Goal: Task Accomplishment & Management: Complete application form

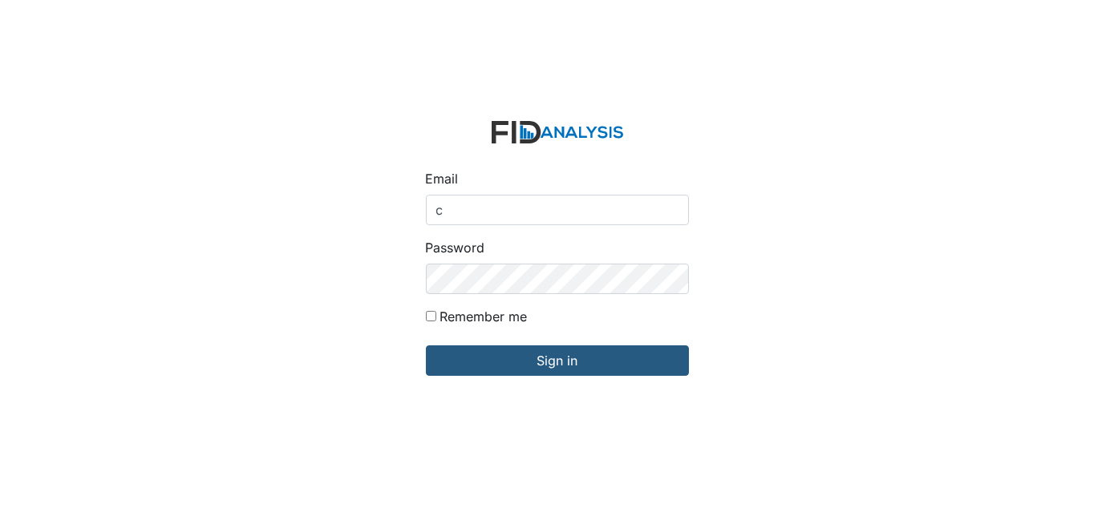
type input "[EMAIL_ADDRESS][DOMAIN_NAME]"
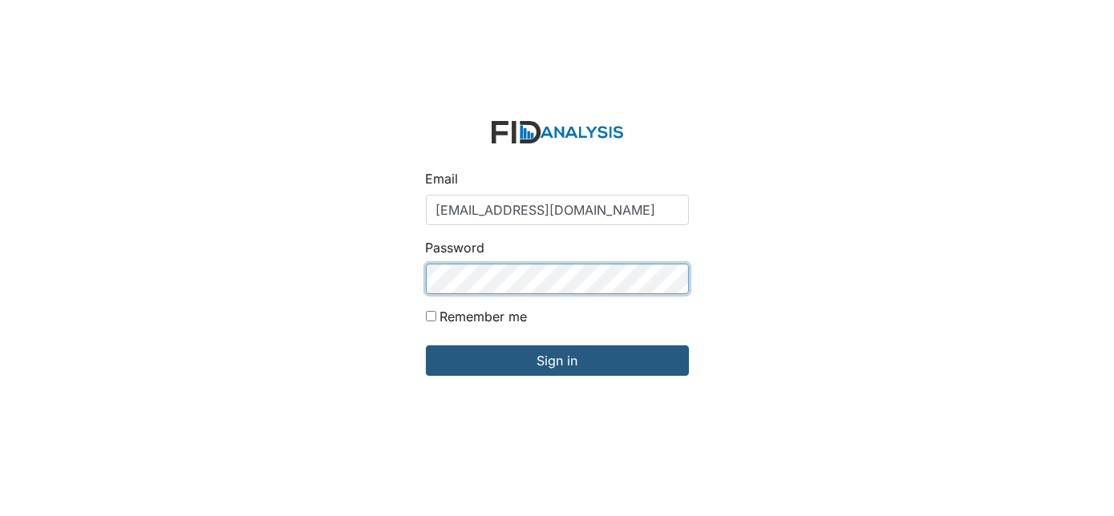
click at [426, 346] on input "Sign in" at bounding box center [557, 361] width 263 height 30
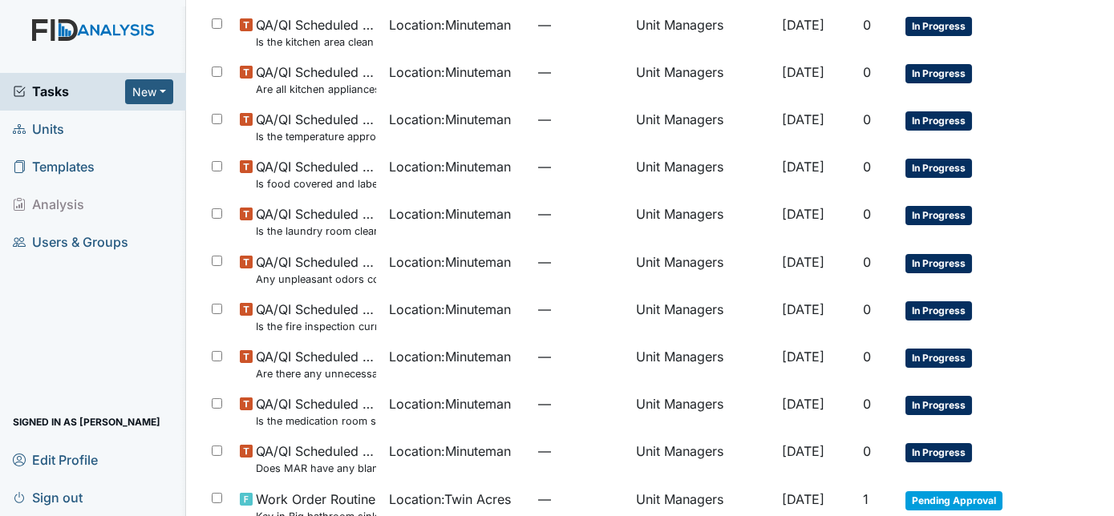
scroll to position [873, 0]
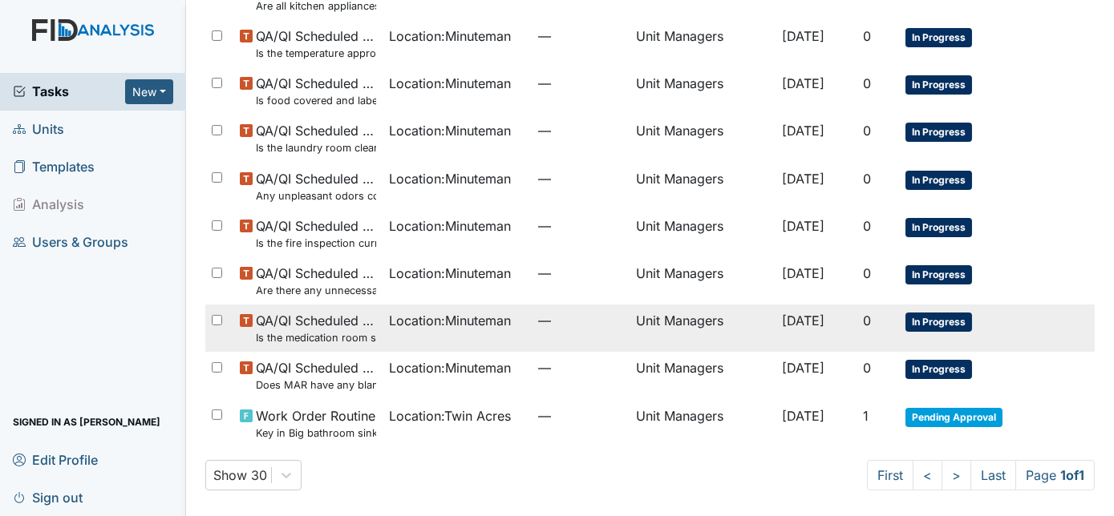
click at [389, 325] on span "Location : Minuteman" at bounding box center [450, 320] width 122 height 19
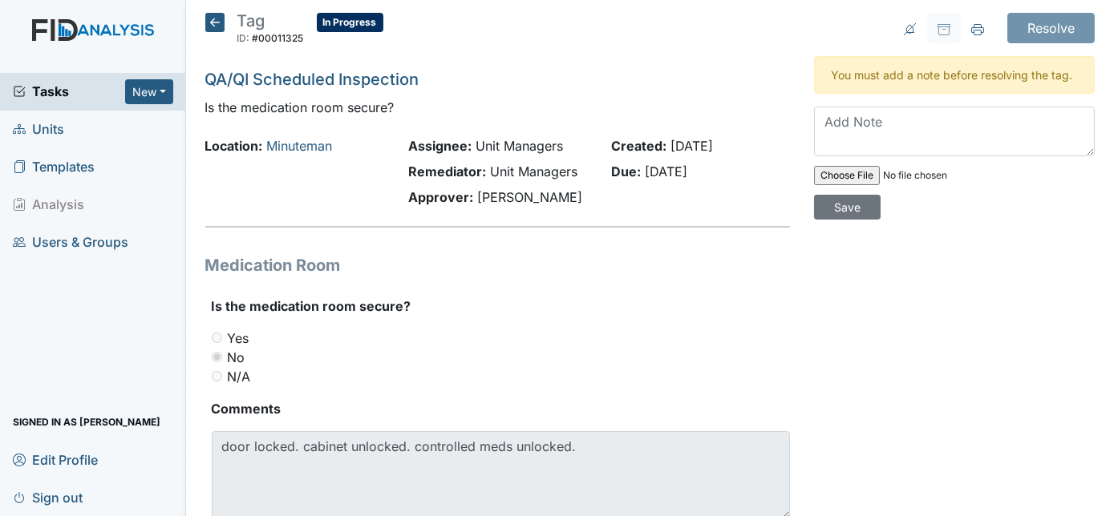
click at [213, 17] on icon at bounding box center [214, 22] width 19 height 19
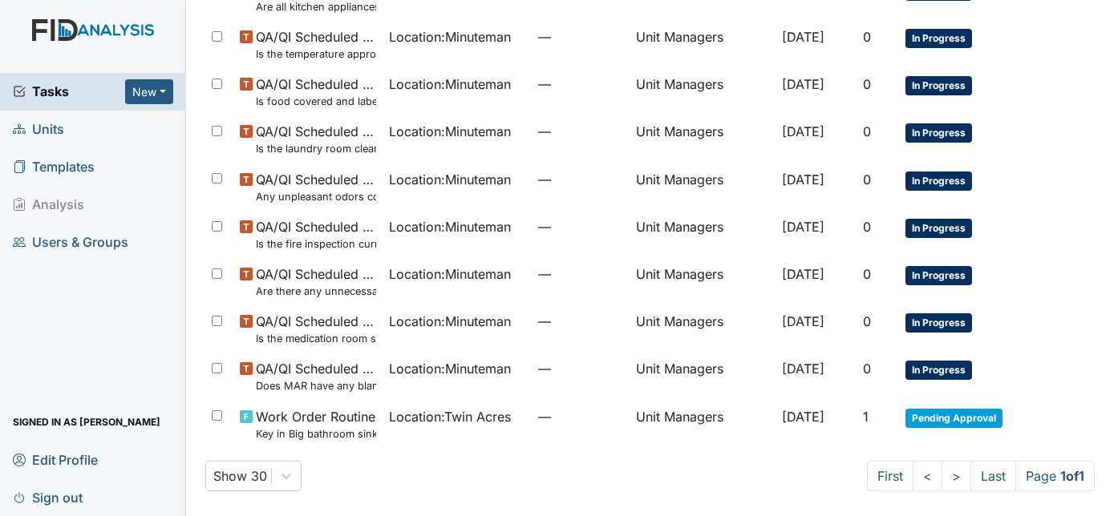
scroll to position [873, 0]
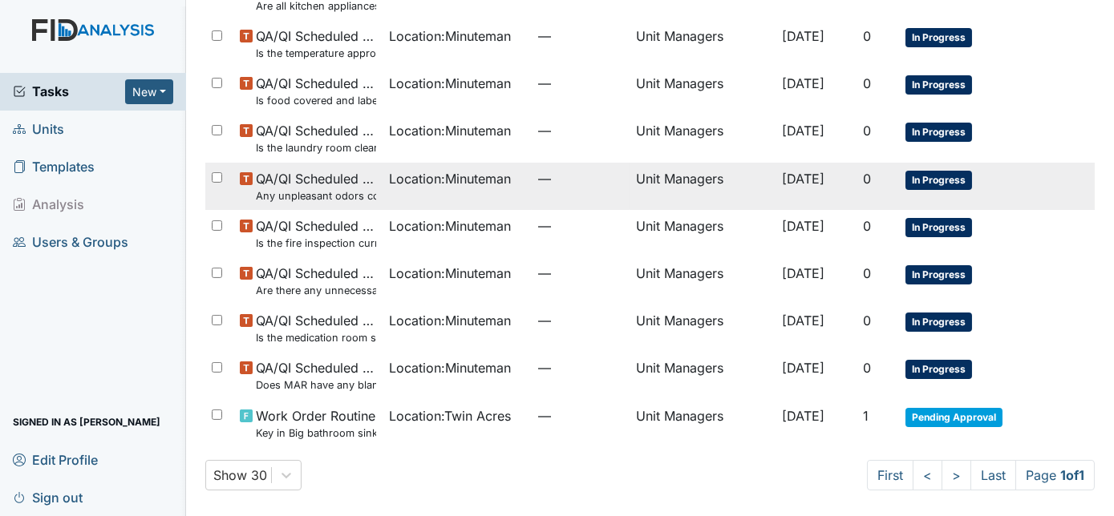
click at [265, 188] on small "Any unpleasant odors coming from the house?" at bounding box center [316, 195] width 120 height 15
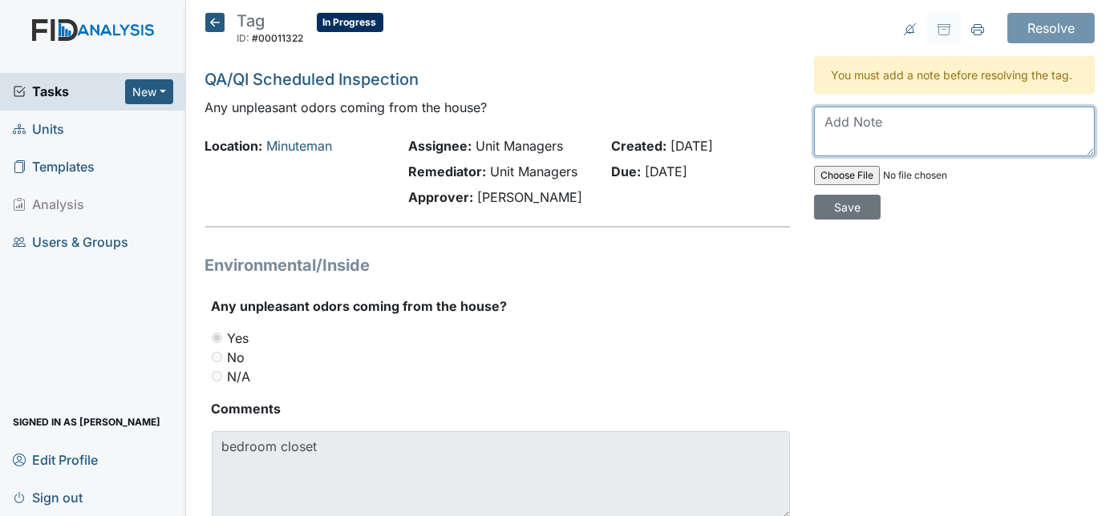
click at [816, 115] on textarea at bounding box center [954, 132] width 281 height 50
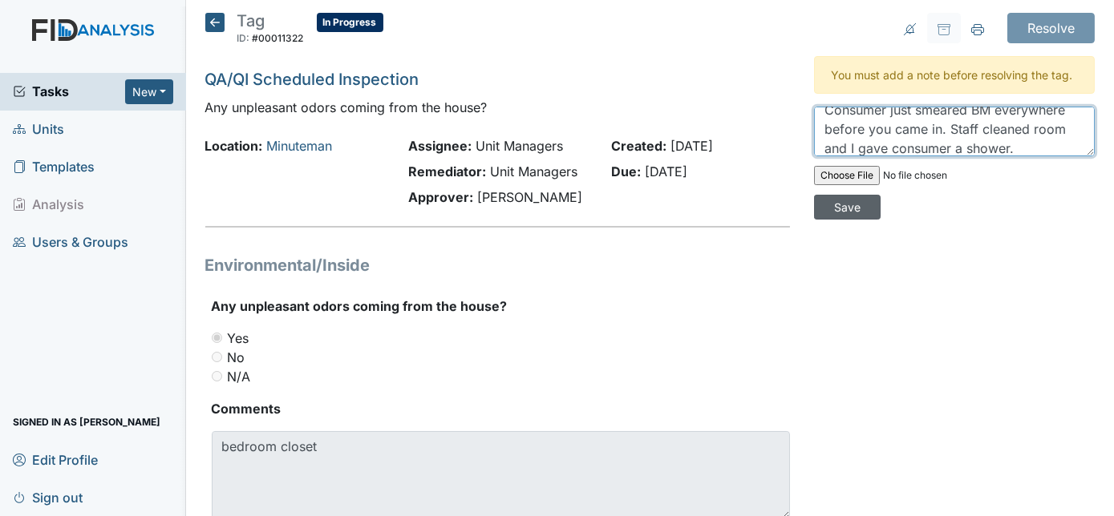
type textarea "Consumer just smeared BM everywhere before you came in. Staff cleaned room and …"
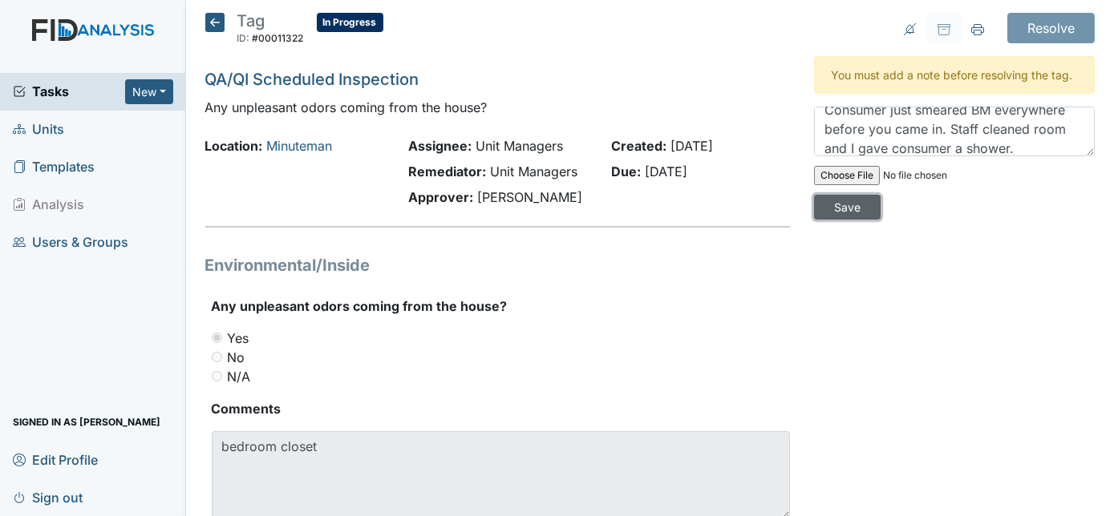
click at [881, 195] on input "Save" at bounding box center [847, 207] width 67 height 25
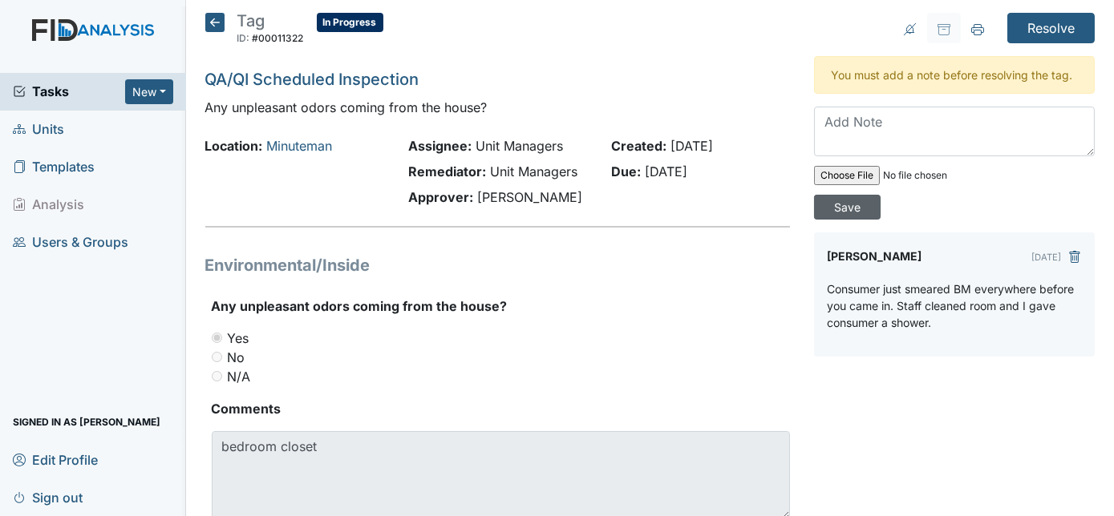
scroll to position [0, 0]
click at [1047, 26] on input "Resolve" at bounding box center [1050, 28] width 87 height 30
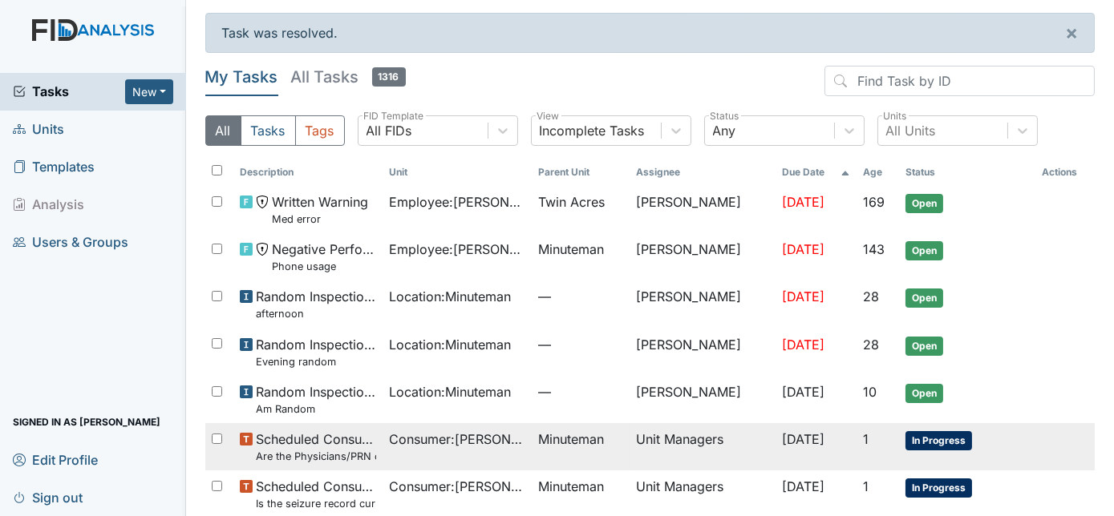
click at [646, 444] on td "Unit Managers" at bounding box center [703, 446] width 146 height 47
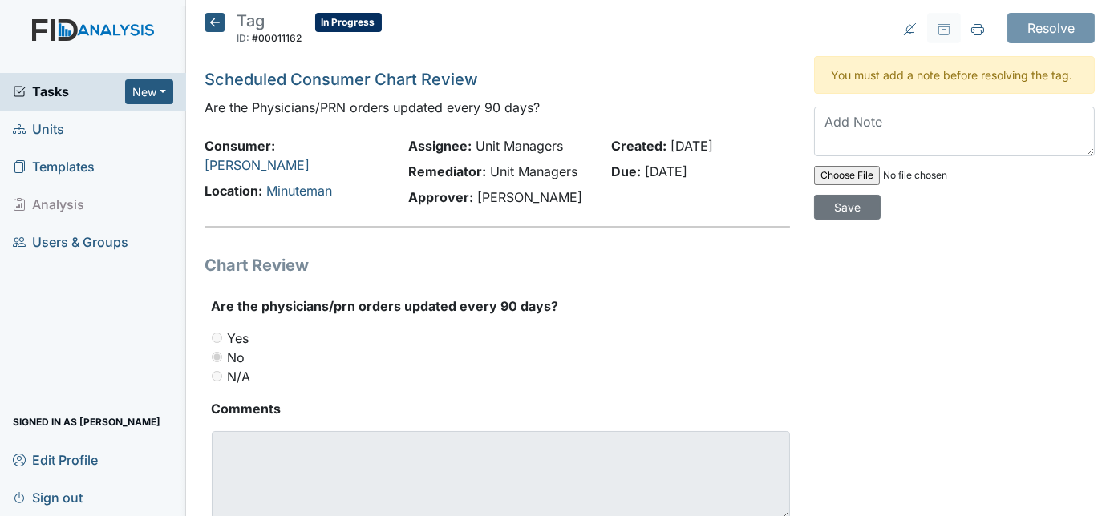
click at [219, 20] on icon at bounding box center [214, 22] width 19 height 19
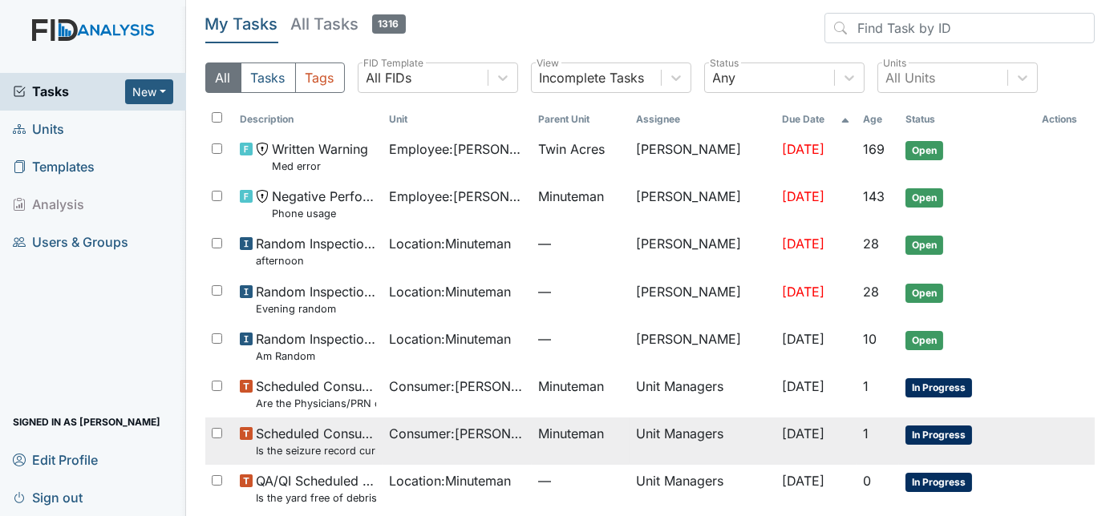
click at [350, 424] on span "Scheduled Consumer Chart Review Is the seizure record current?" at bounding box center [316, 441] width 120 height 34
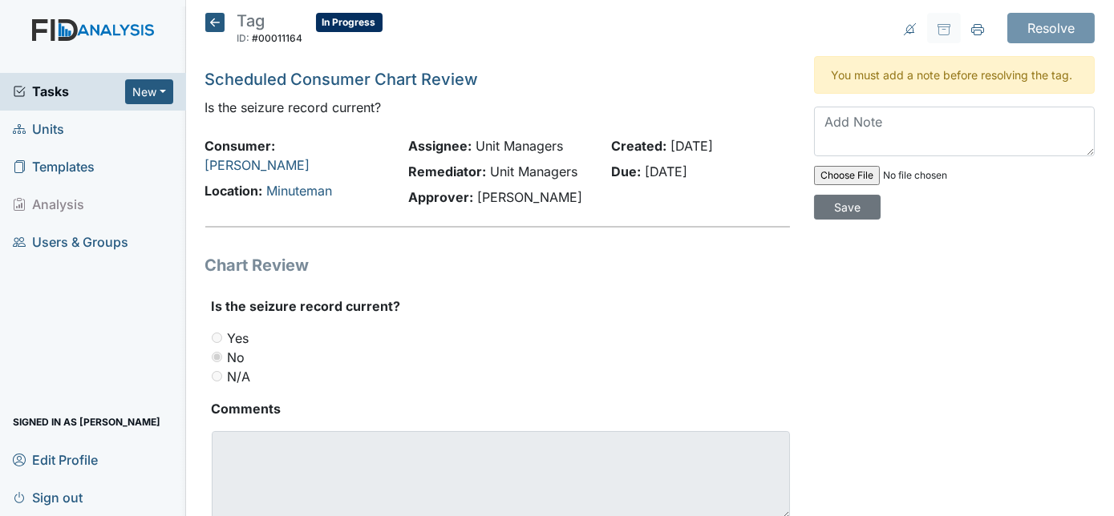
click at [217, 18] on icon at bounding box center [214, 22] width 19 height 19
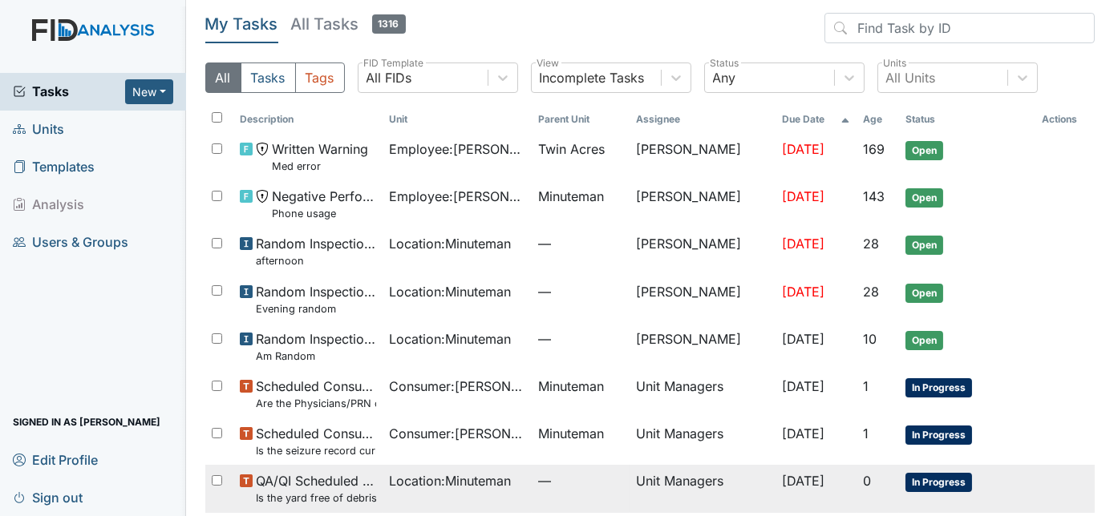
click at [403, 483] on span "Location : Minuteman" at bounding box center [450, 481] width 122 height 19
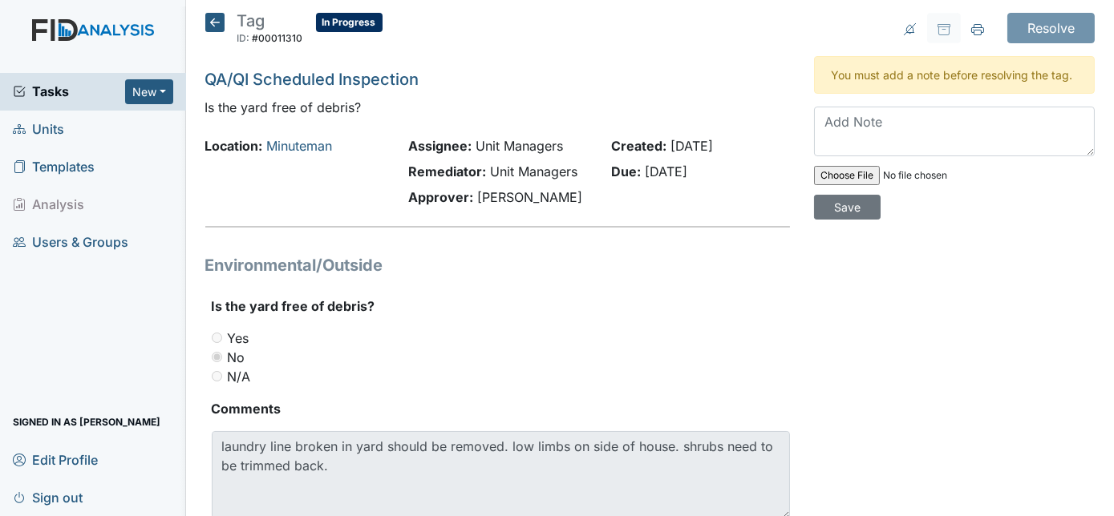
click at [207, 17] on icon at bounding box center [214, 22] width 19 height 19
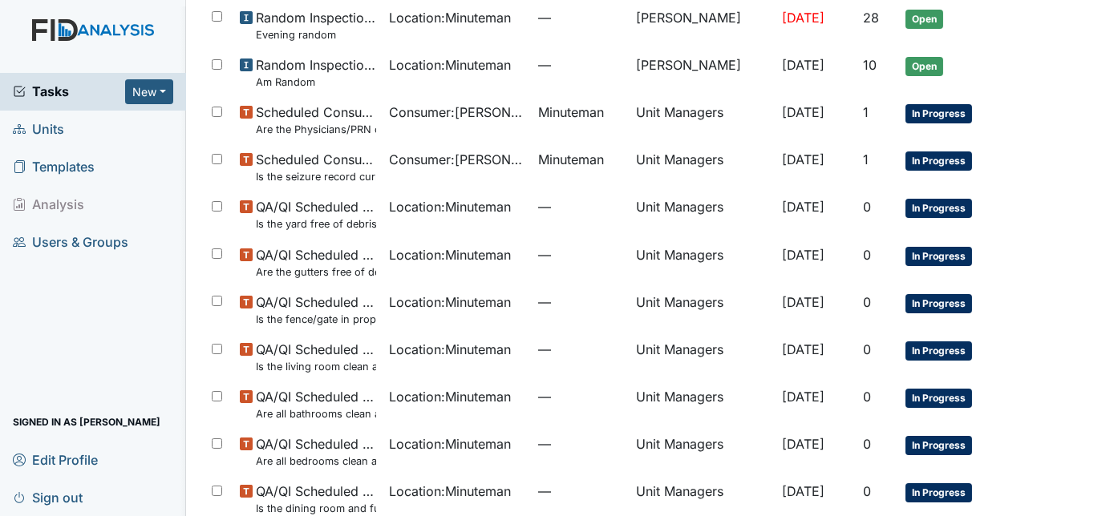
scroll to position [281, 0]
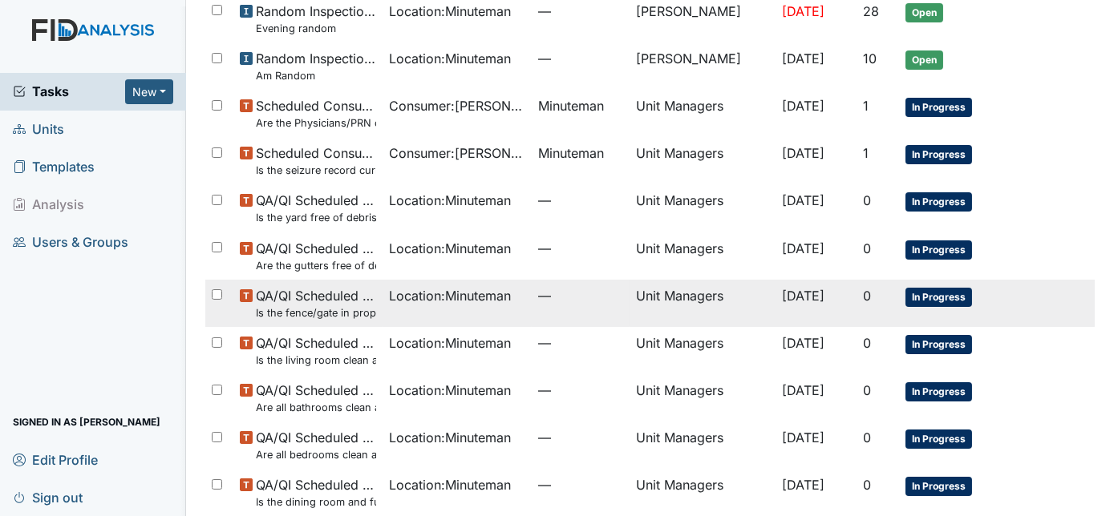
click at [318, 312] on small "Is the fence/gate in proper working condition?" at bounding box center [316, 313] width 120 height 15
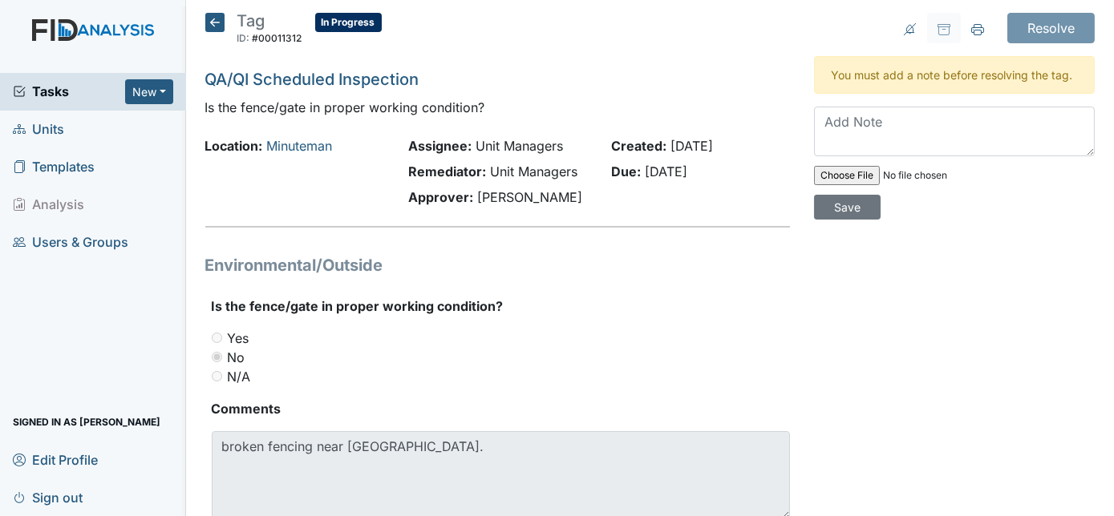
click at [216, 21] on icon at bounding box center [214, 22] width 19 height 19
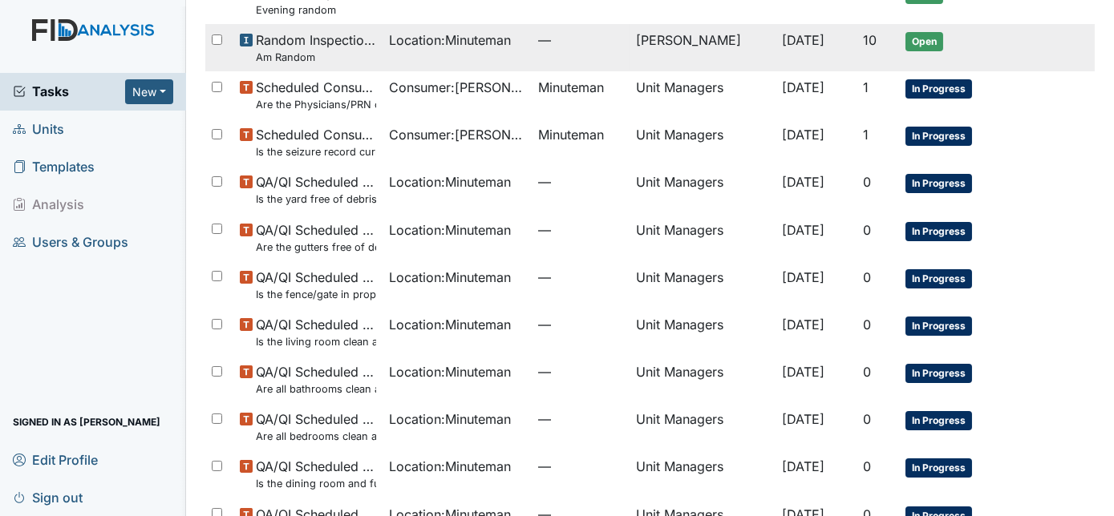
scroll to position [303, 0]
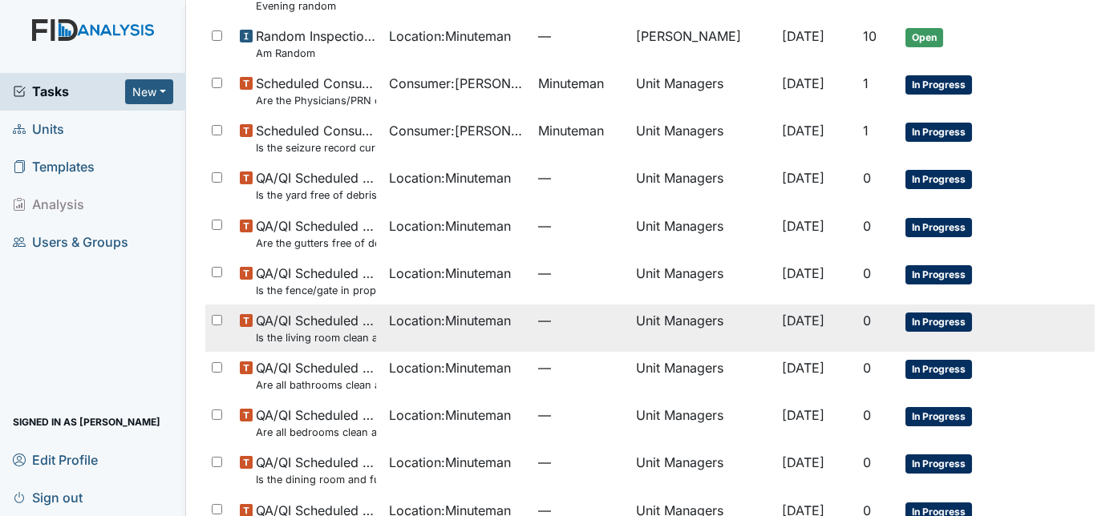
click at [335, 343] on small "Is the living room clean and in good repair?" at bounding box center [316, 337] width 120 height 15
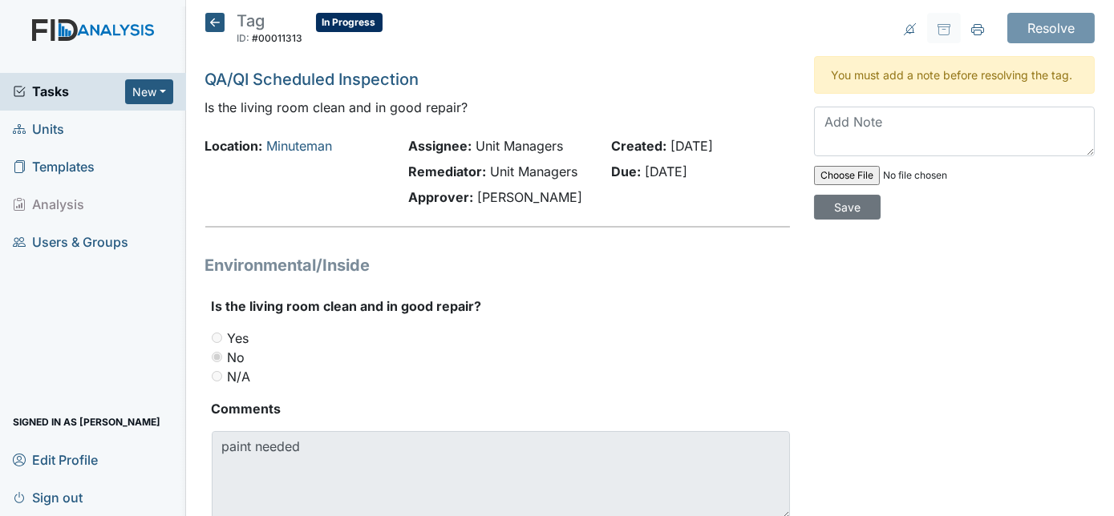
click at [212, 25] on icon at bounding box center [214, 22] width 19 height 19
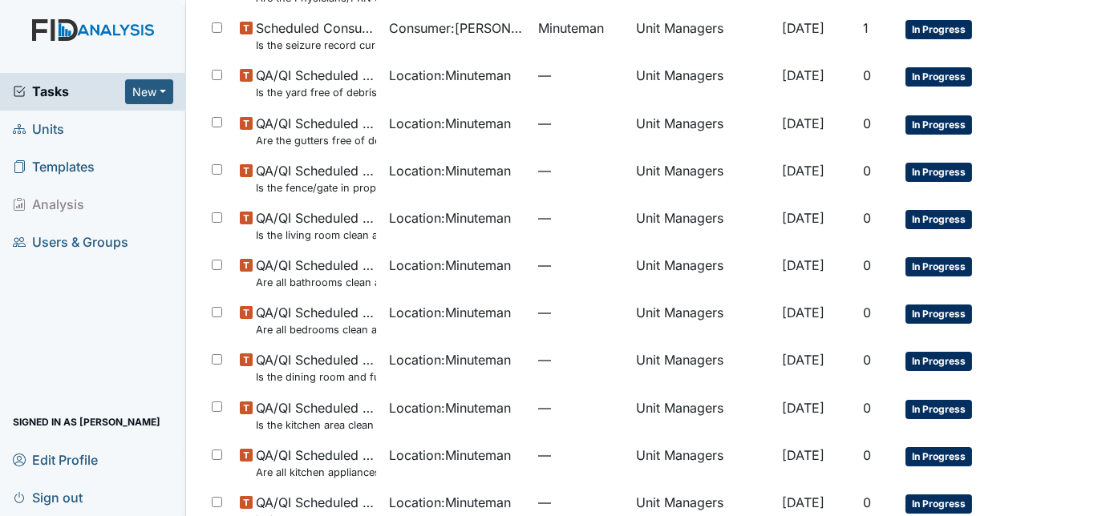
scroll to position [411, 0]
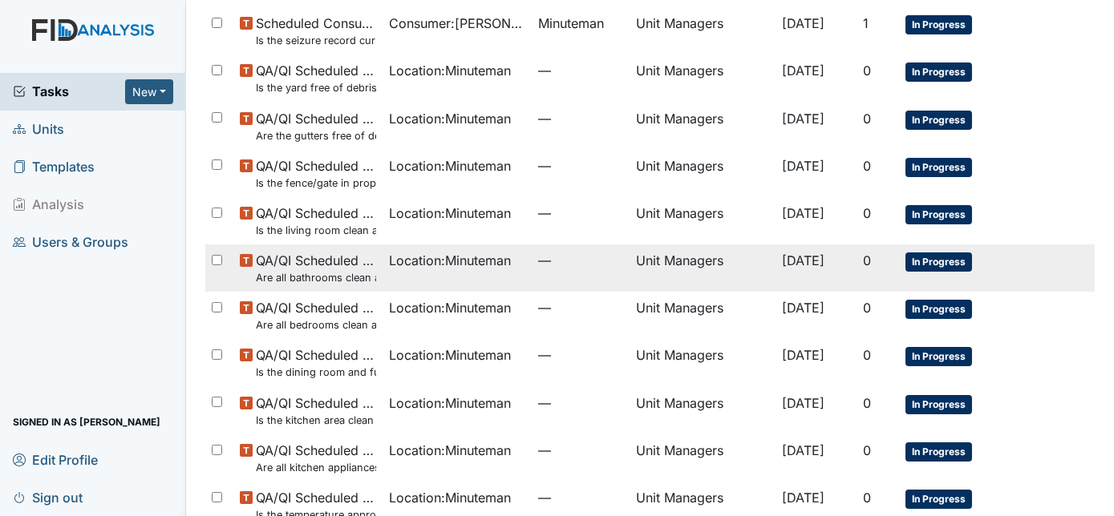
click at [322, 285] on small "Are all bathrooms clean and in good repair?" at bounding box center [316, 277] width 120 height 15
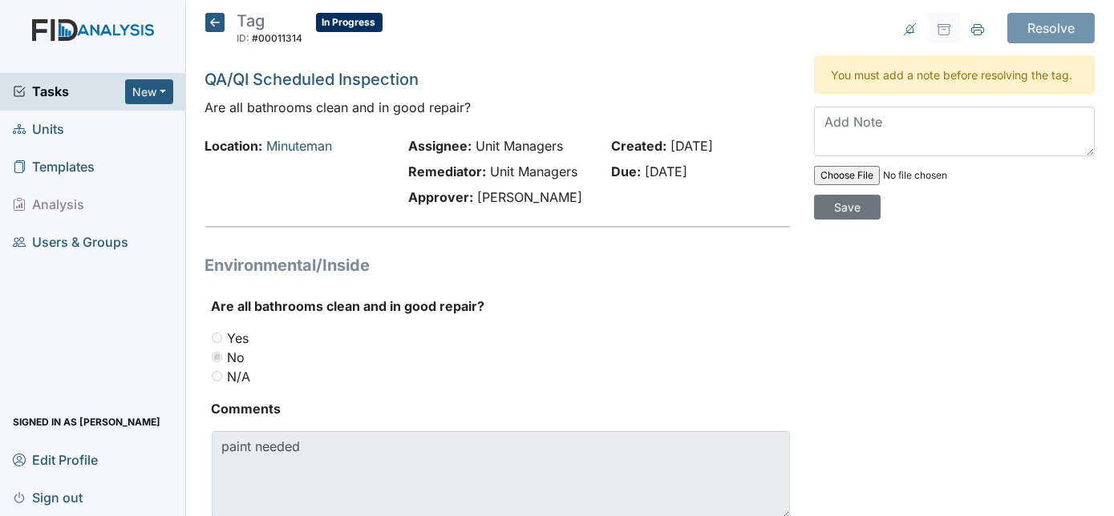
click at [212, 21] on icon at bounding box center [214, 22] width 19 height 19
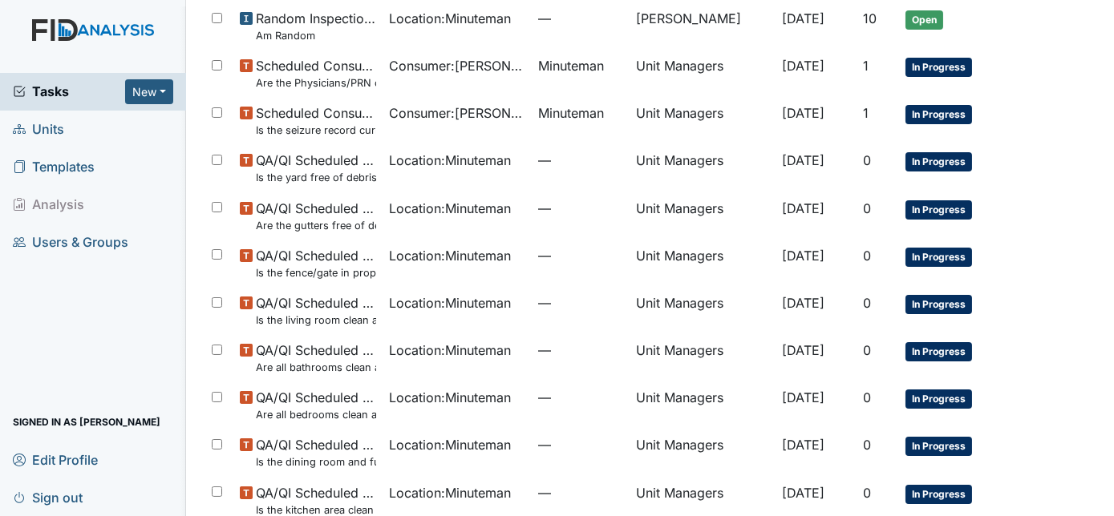
scroll to position [346, 0]
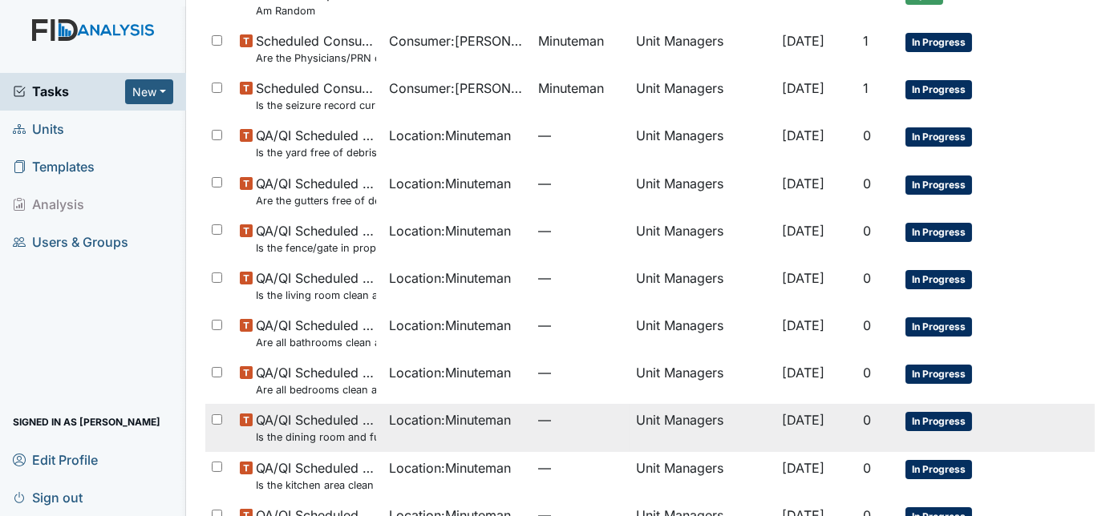
click at [386, 434] on td "Location : Minuteman" at bounding box center [457, 427] width 149 height 47
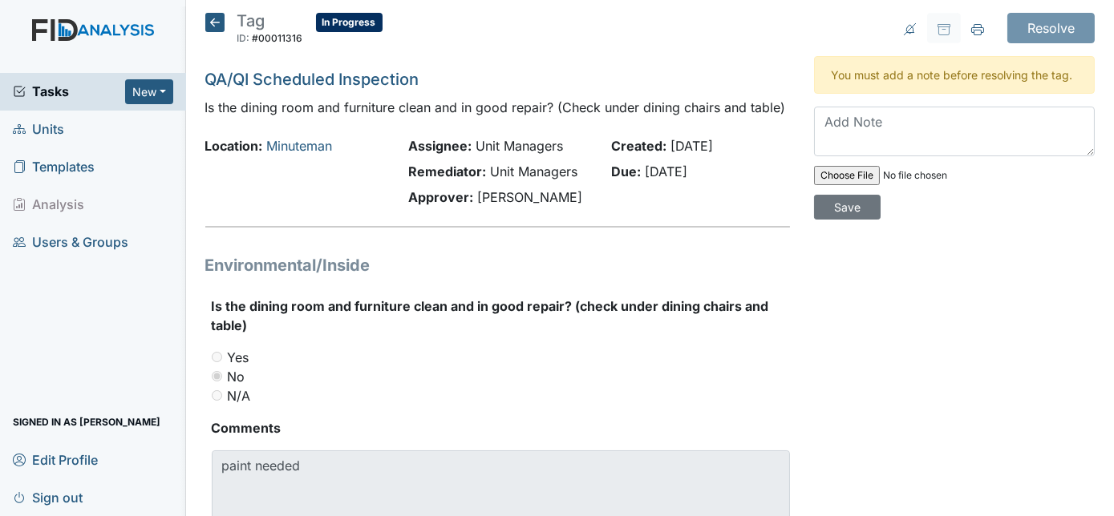
click at [209, 22] on icon at bounding box center [214, 22] width 19 height 19
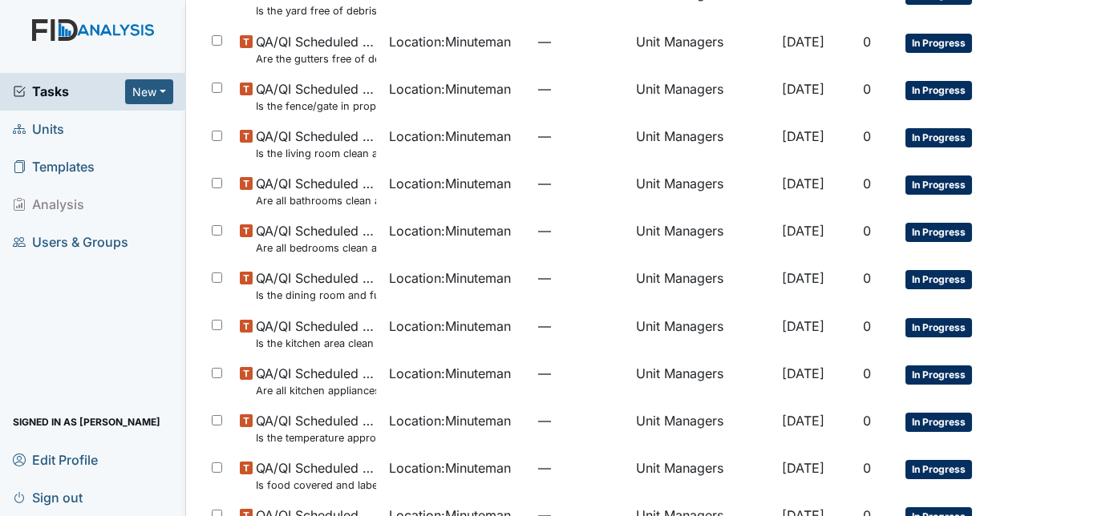
scroll to position [490, 0]
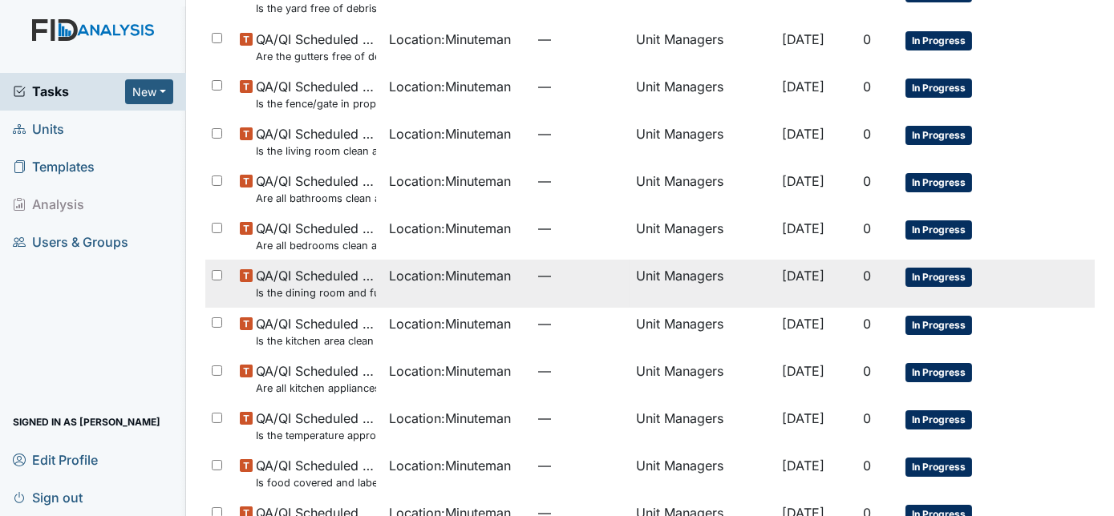
click at [276, 289] on small "Is the dining room and furniture clean and in good repair? (Check under dining …" at bounding box center [316, 293] width 120 height 15
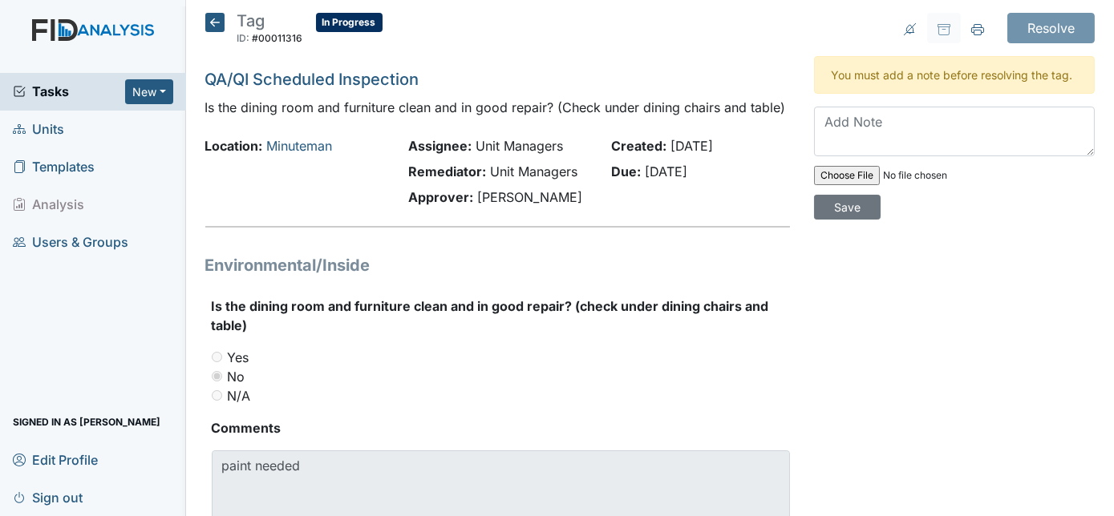
click at [213, 16] on icon at bounding box center [214, 22] width 19 height 19
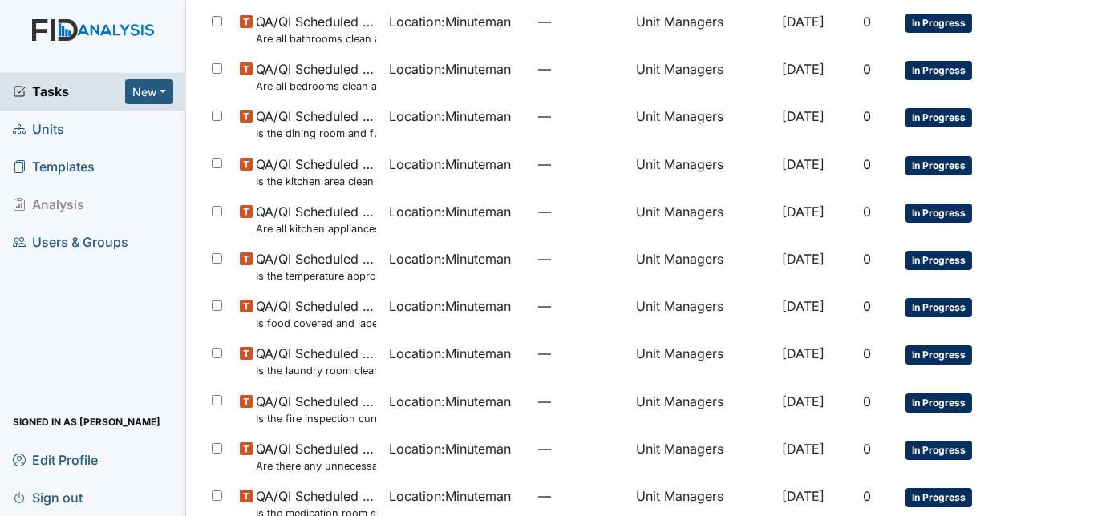
scroll to position [666, 0]
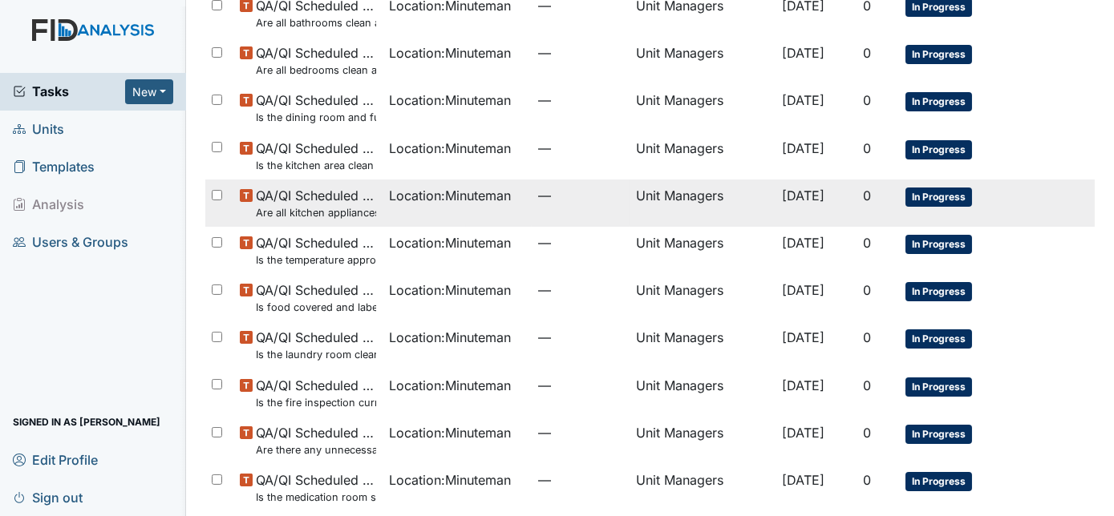
click at [324, 208] on small "Are all kitchen appliances clean and working properly?" at bounding box center [316, 212] width 120 height 15
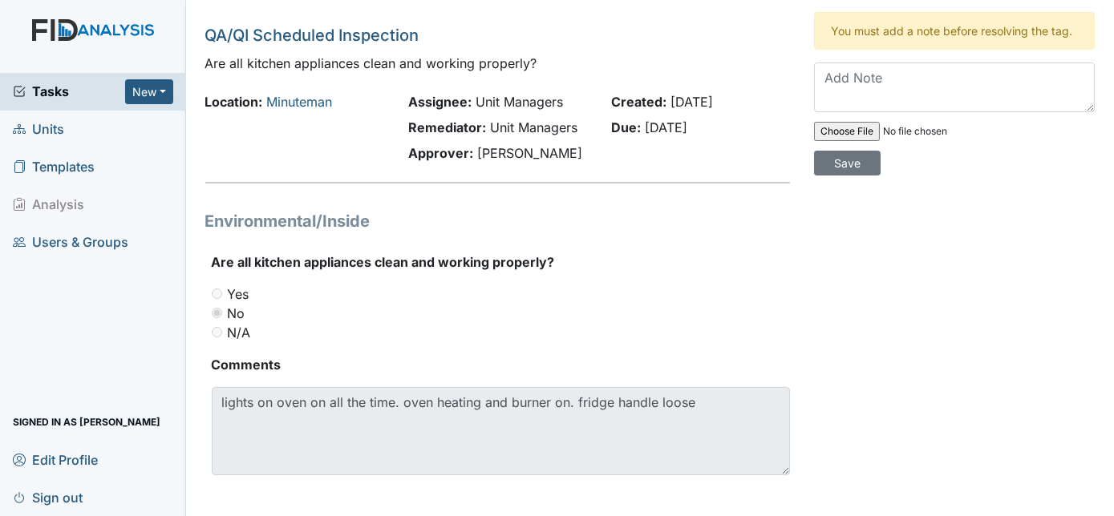
scroll to position [54, 0]
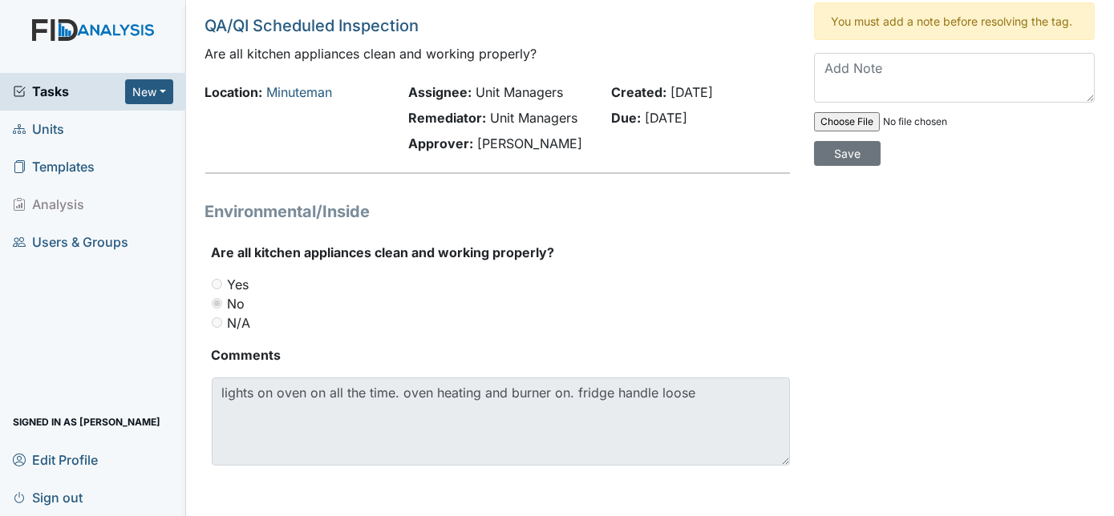
click at [573, 29] on h5 "QA/QI Scheduled Inspection" at bounding box center [497, 26] width 585 height 24
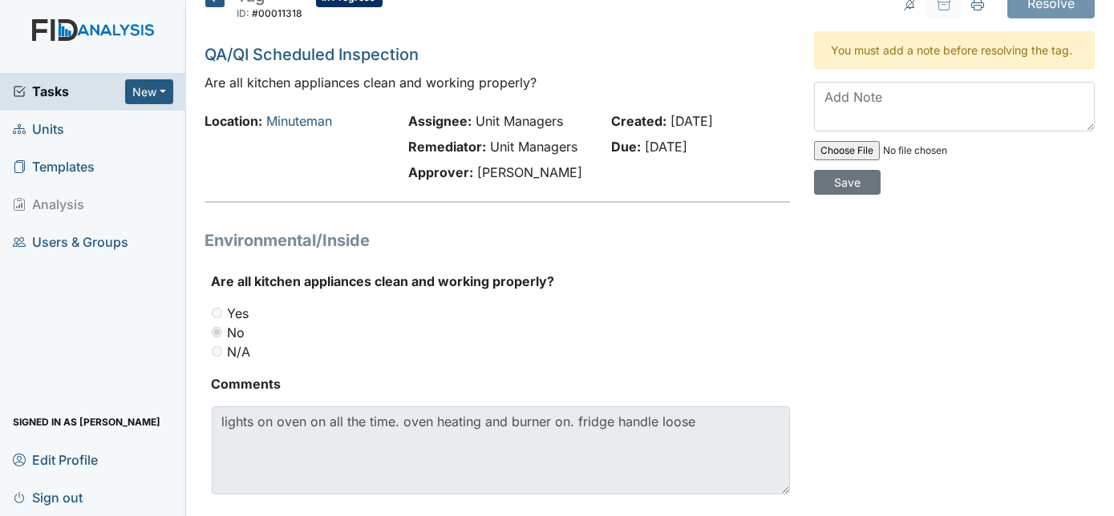
scroll to position [0, 0]
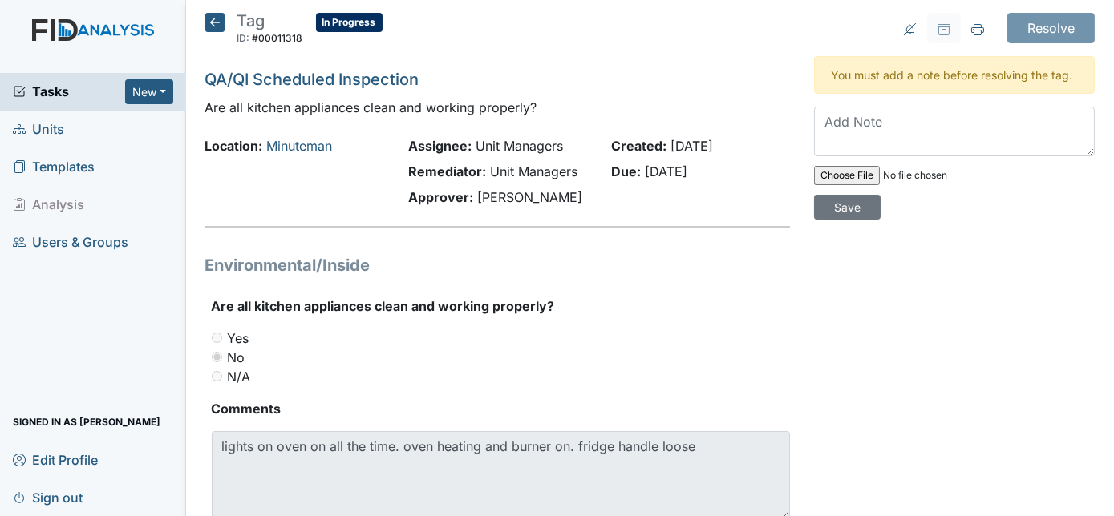
click at [219, 18] on icon at bounding box center [214, 22] width 19 height 19
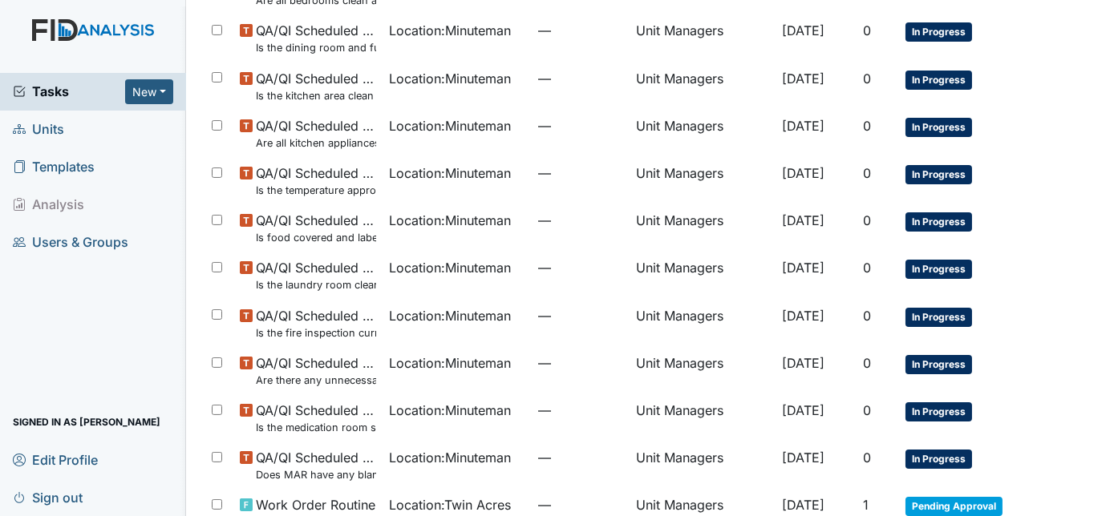
scroll to position [759, 0]
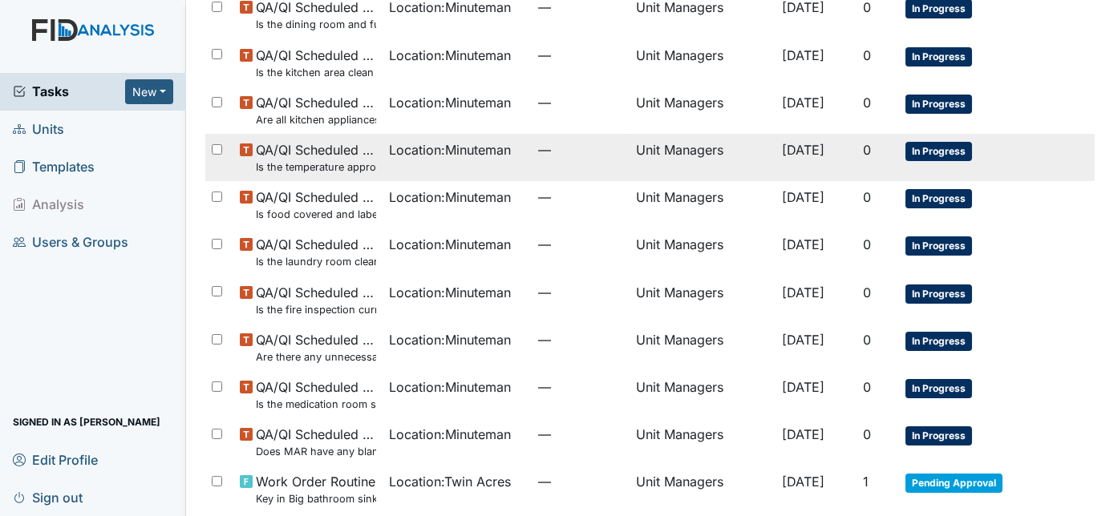
click at [391, 160] on td "Location : Minuteman" at bounding box center [457, 157] width 149 height 47
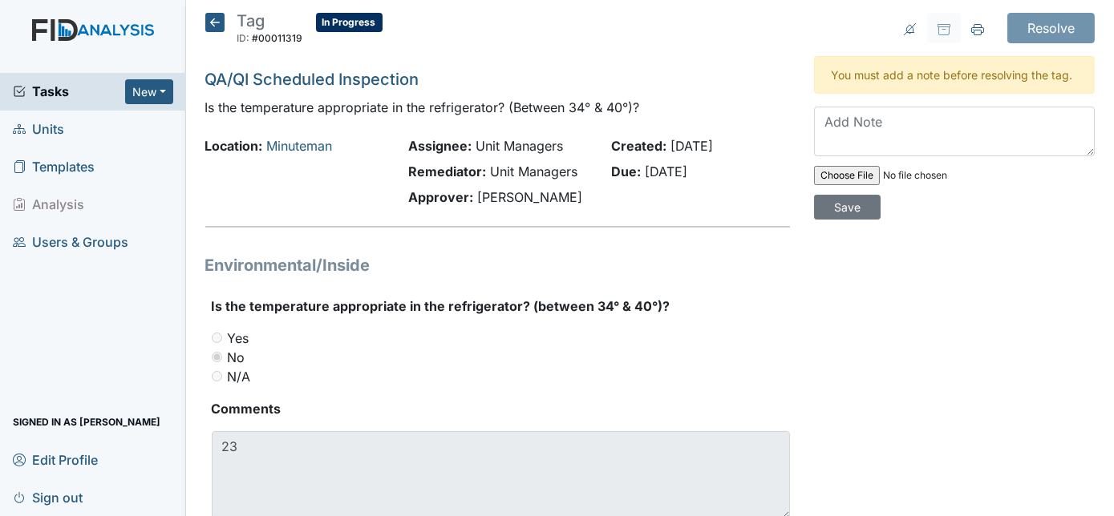
click at [210, 25] on icon at bounding box center [214, 22] width 19 height 19
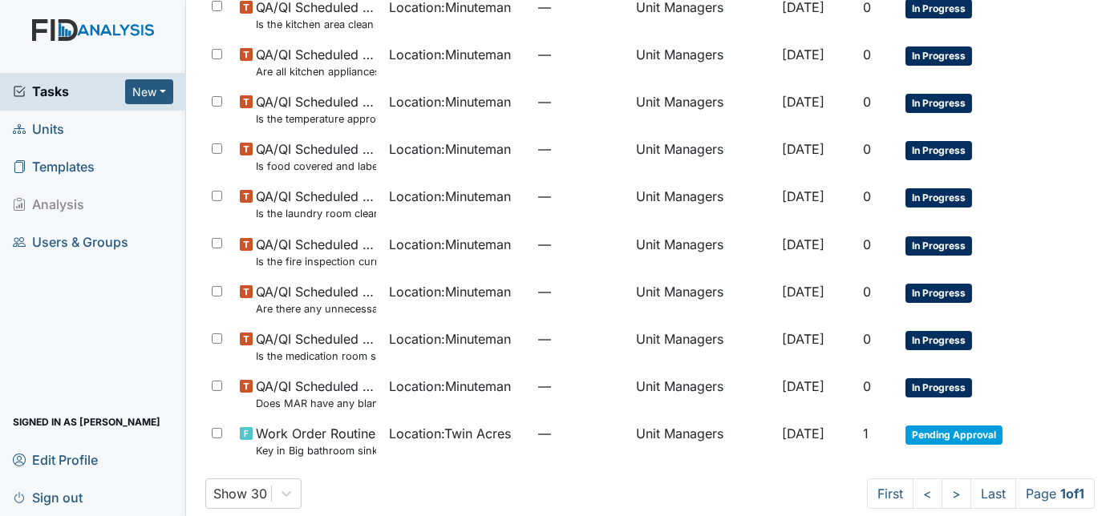
scroll to position [808, 0]
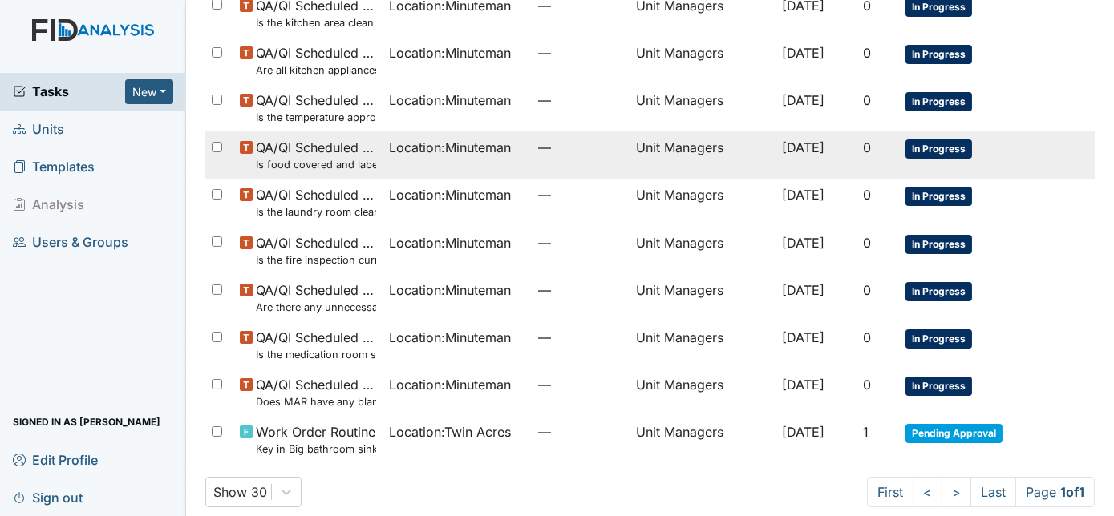
click at [311, 167] on small "Is food covered and labeled appropriately?" at bounding box center [316, 164] width 120 height 15
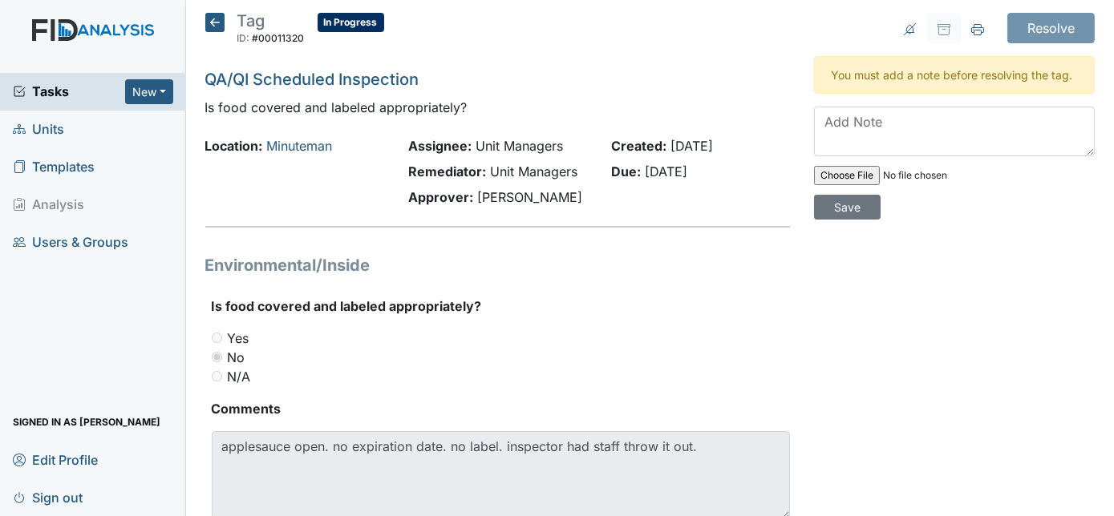
click at [216, 20] on icon at bounding box center [214, 22] width 19 height 19
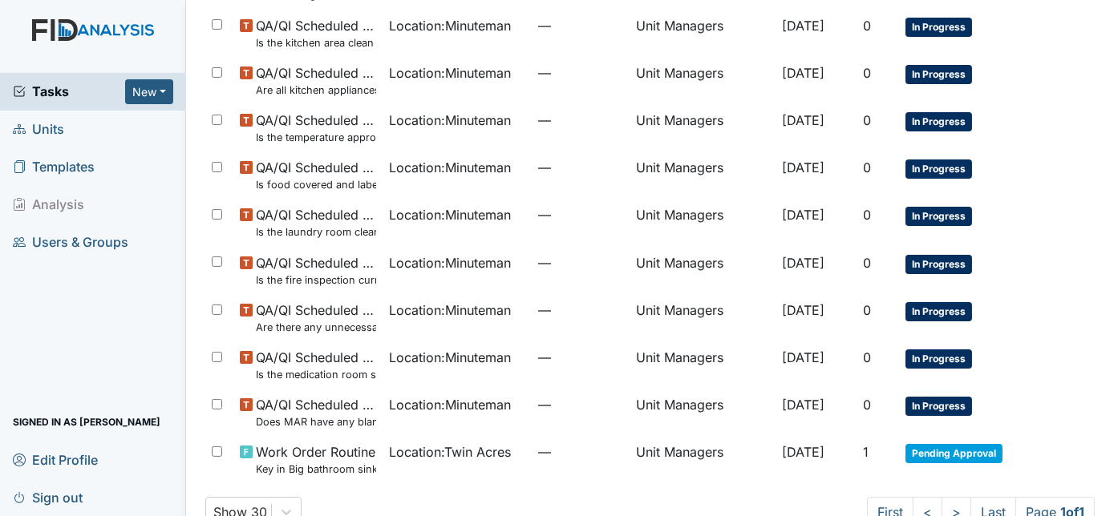
scroll to position [789, 0]
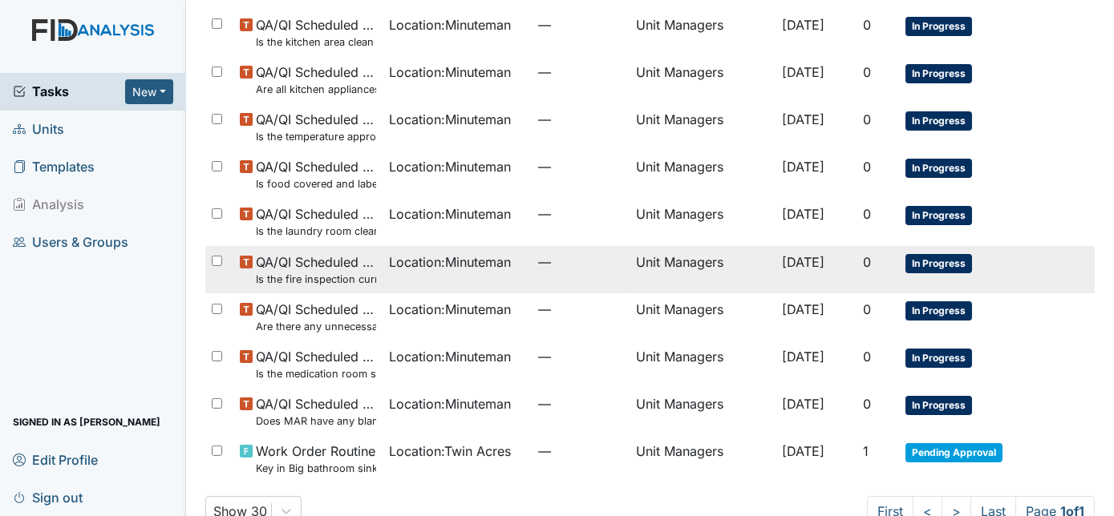
click at [409, 269] on span "Location : Minuteman" at bounding box center [450, 262] width 122 height 19
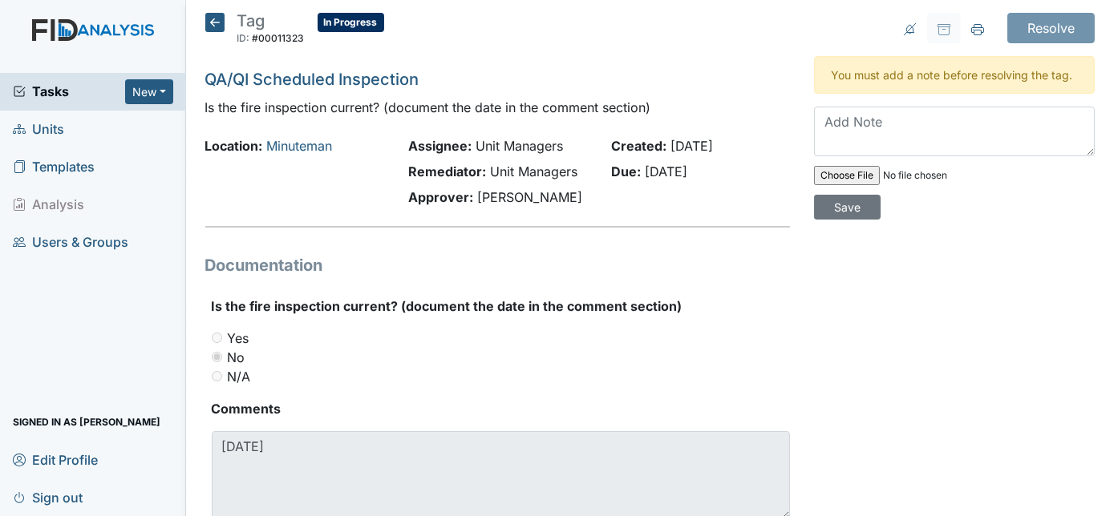
click at [208, 308] on div "Is the fire inspection current? (document the date in the comment section) You …" at bounding box center [497, 415] width 585 height 236
click at [847, 142] on textarea at bounding box center [954, 132] width 281 height 50
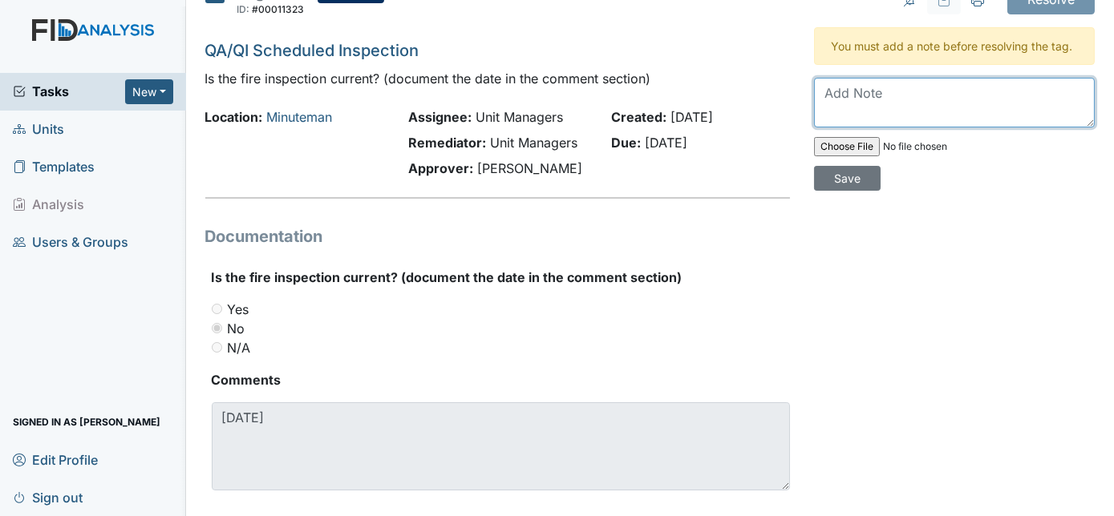
scroll to position [54, 0]
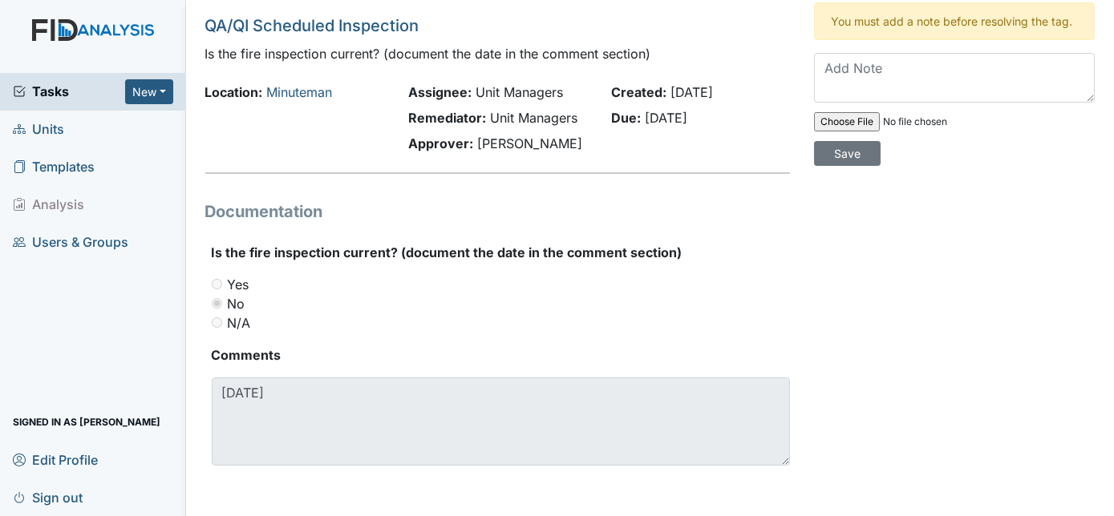
click at [857, 119] on input "file" at bounding box center [923, 122] width 218 height 38
type input "C:\fakepath\minuteman fire inspection.jpg"
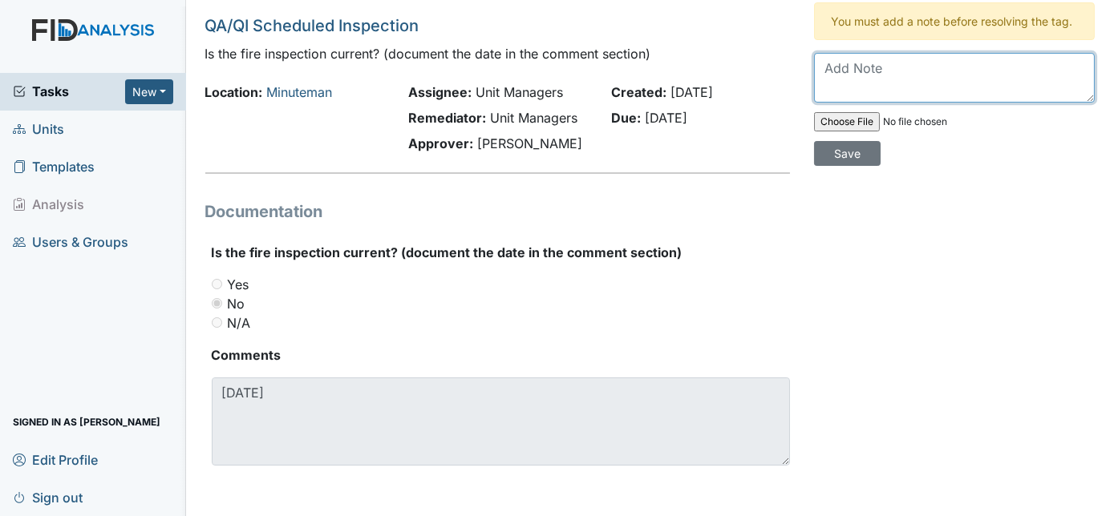
click at [865, 85] on textarea at bounding box center [954, 78] width 281 height 50
type textarea "Is this what you're looking for?"
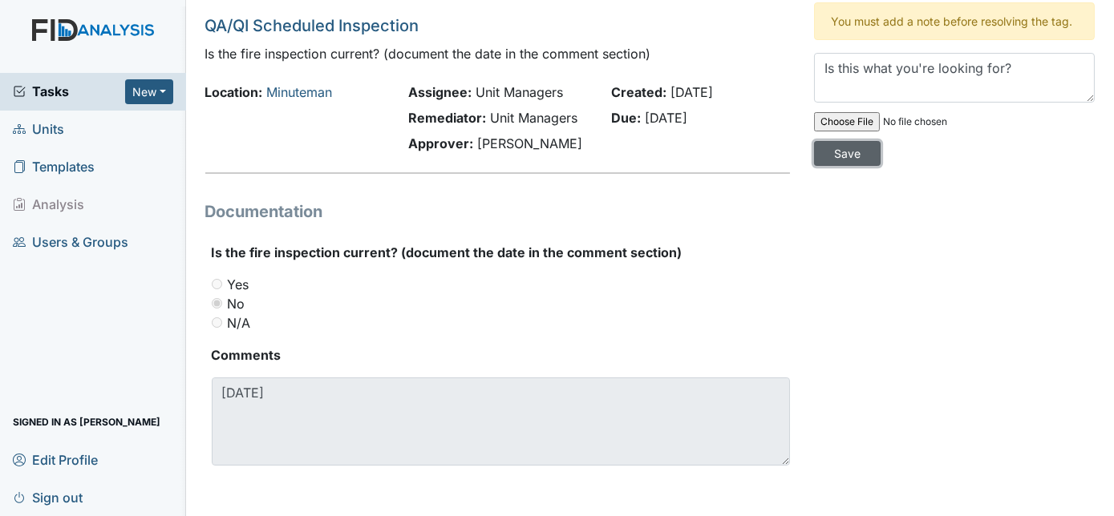
click at [881, 141] on input "Save" at bounding box center [847, 153] width 67 height 25
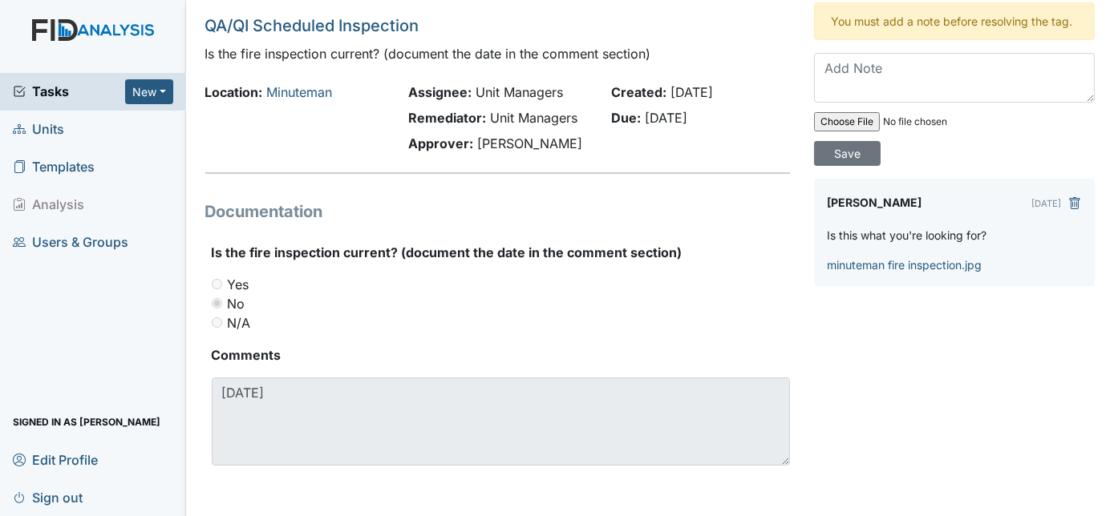
click at [861, 119] on input "file" at bounding box center [923, 122] width 218 height 38
type input "C:\fakepath\minuteman fire.jpg"
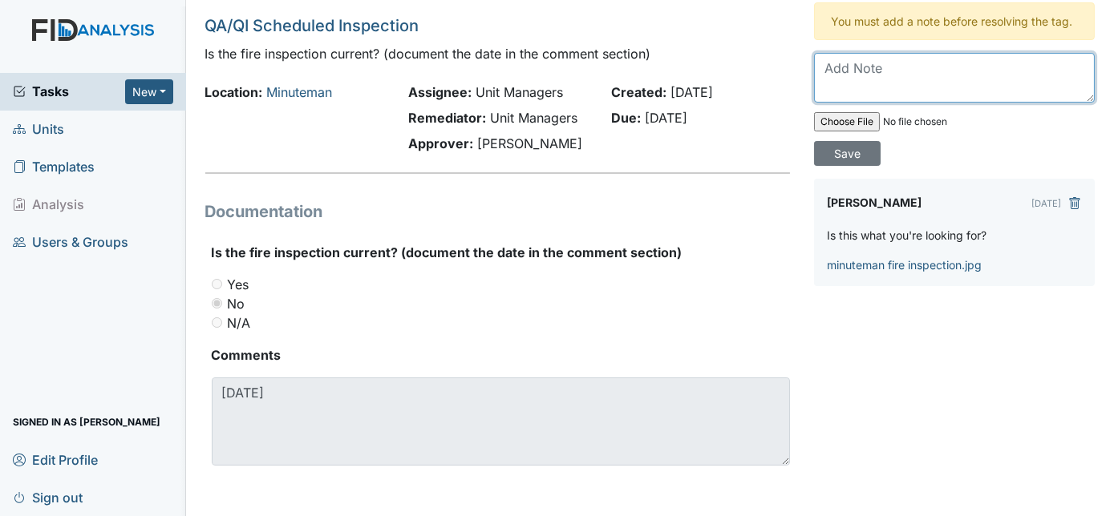
click at [902, 75] on textarea at bounding box center [954, 78] width 281 height 50
type textarea "Or this one?"
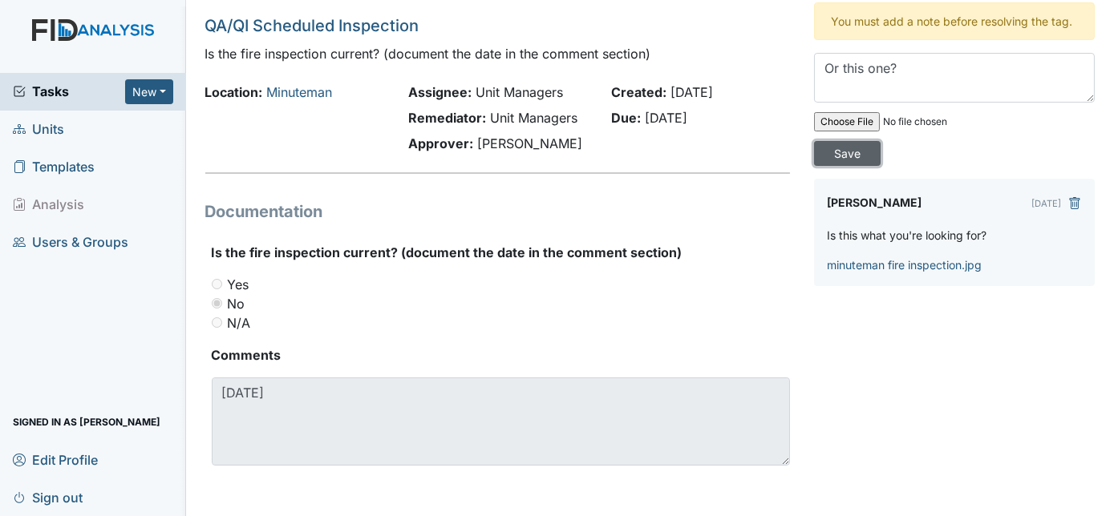
click at [881, 141] on input "Save" at bounding box center [847, 153] width 67 height 25
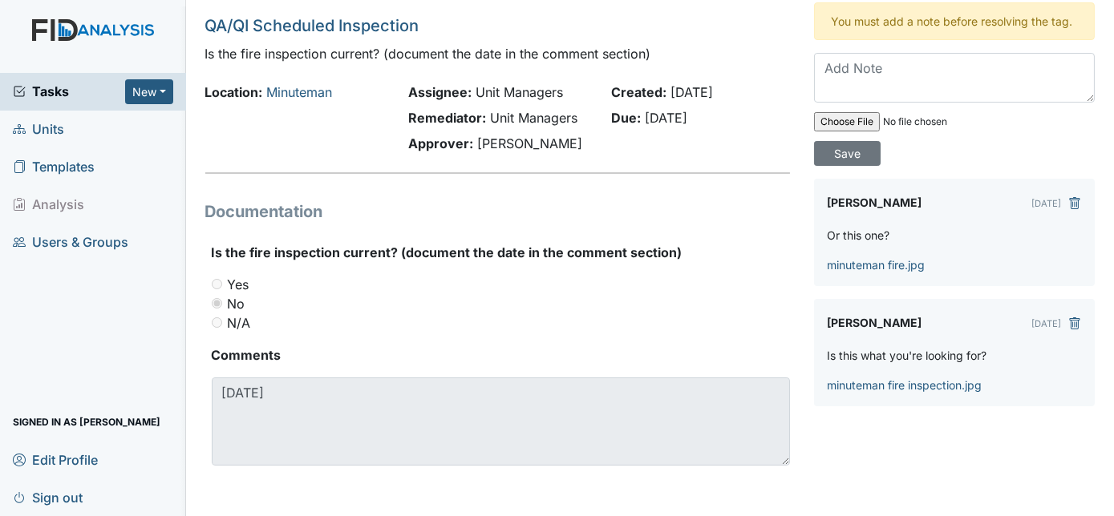
click at [744, 245] on strong "Is the fire inspection current? (document the date in the comment section)" at bounding box center [501, 252] width 579 height 19
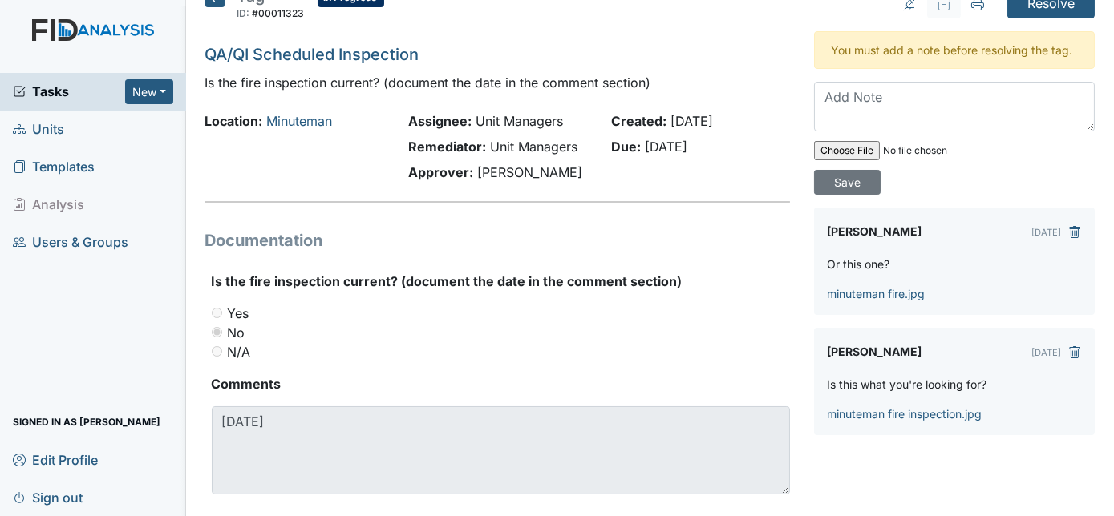
scroll to position [0, 0]
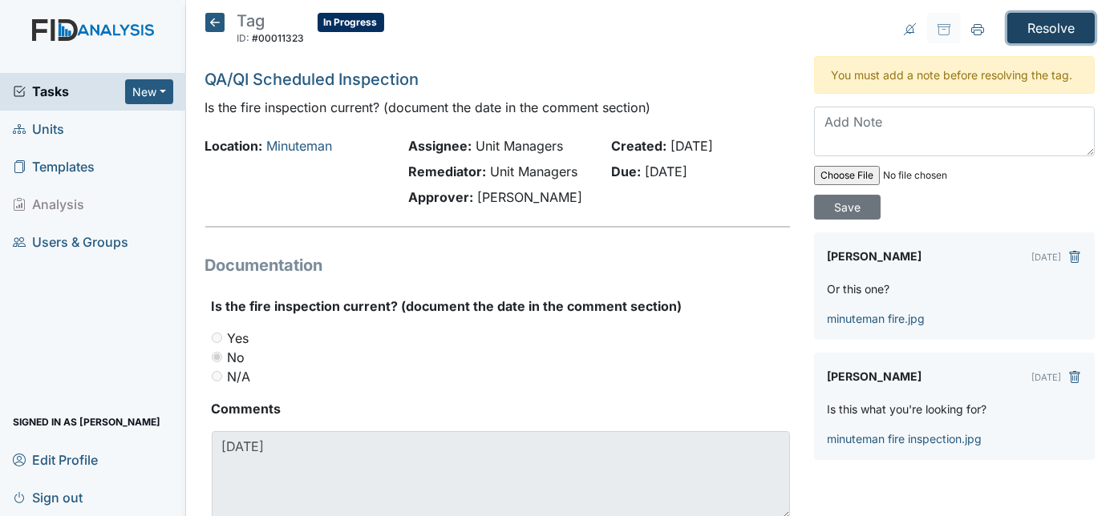
click at [1047, 20] on input "Resolve" at bounding box center [1050, 28] width 87 height 30
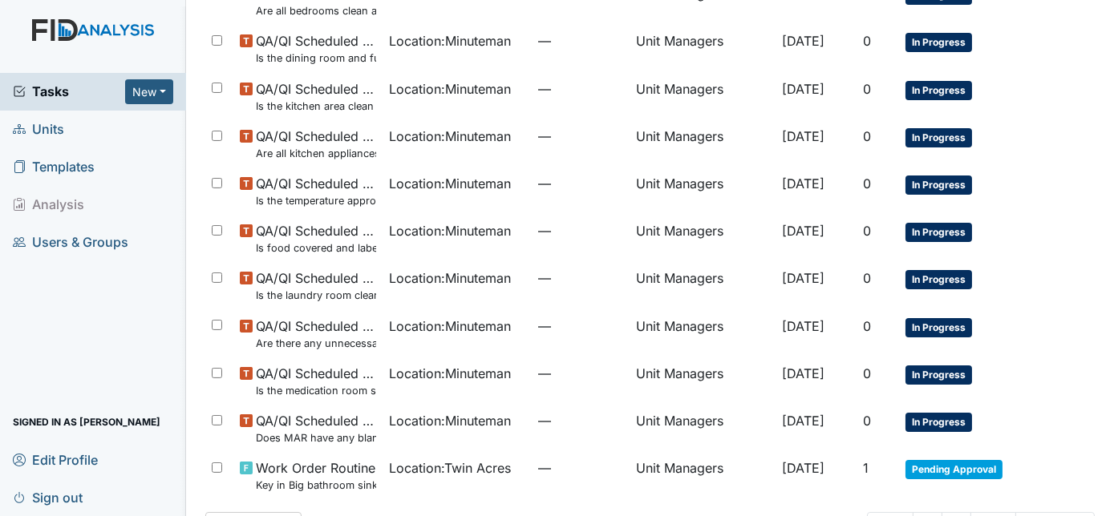
scroll to position [796, 0]
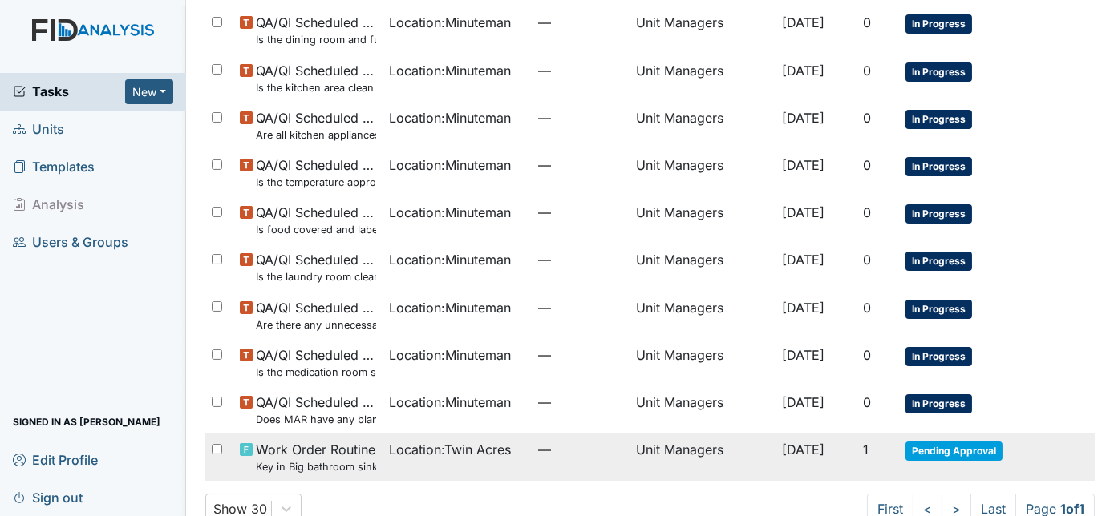
click at [782, 442] on span "[DATE]" at bounding box center [803, 450] width 43 height 16
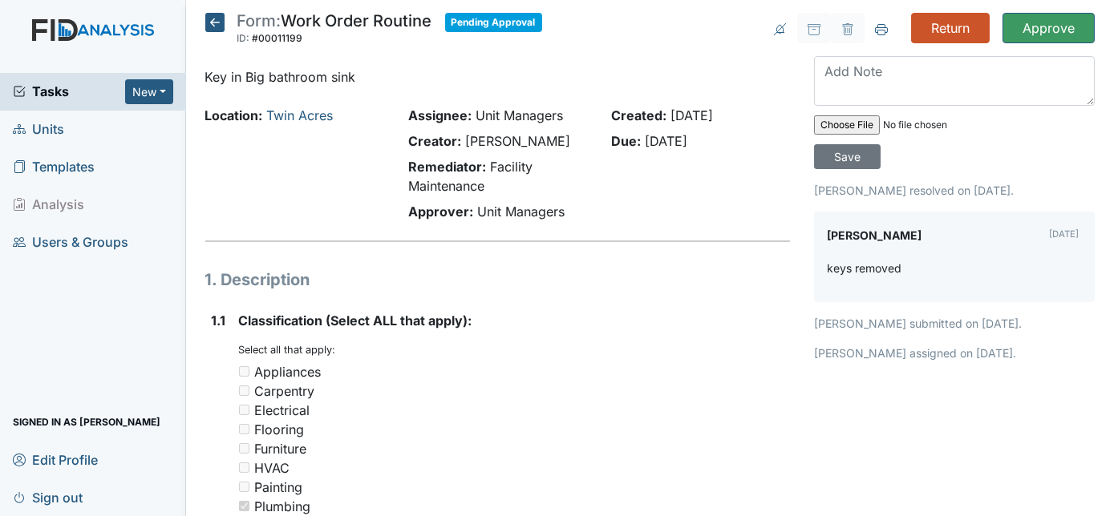
click at [213, 24] on icon at bounding box center [214, 22] width 19 height 19
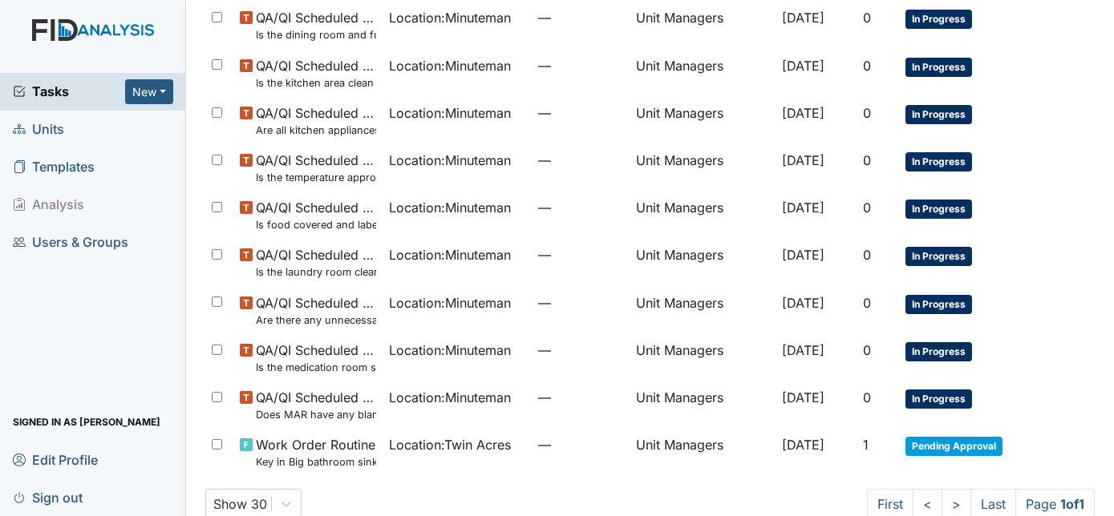
scroll to position [777, 0]
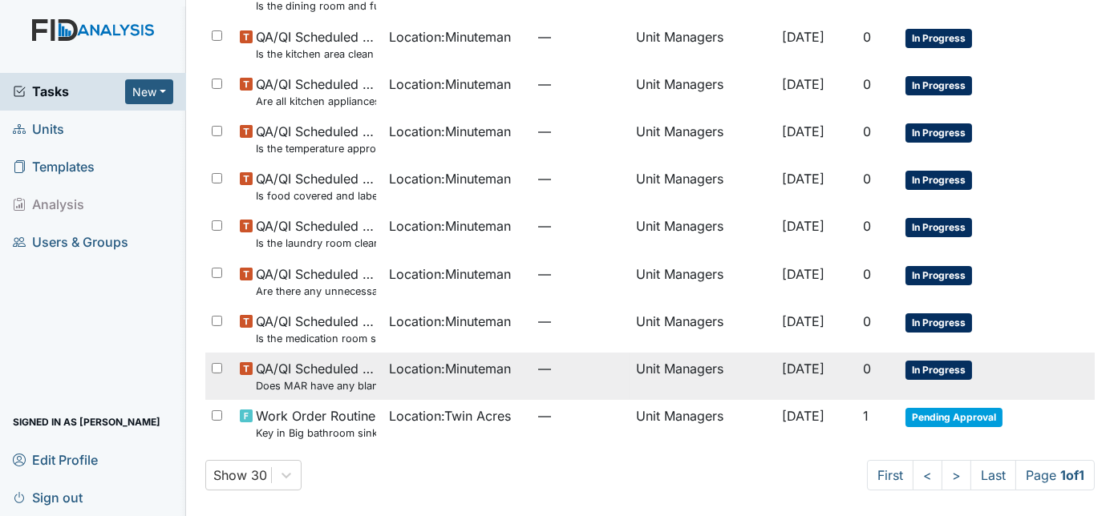
click at [567, 379] on td "—" at bounding box center [581, 376] width 99 height 47
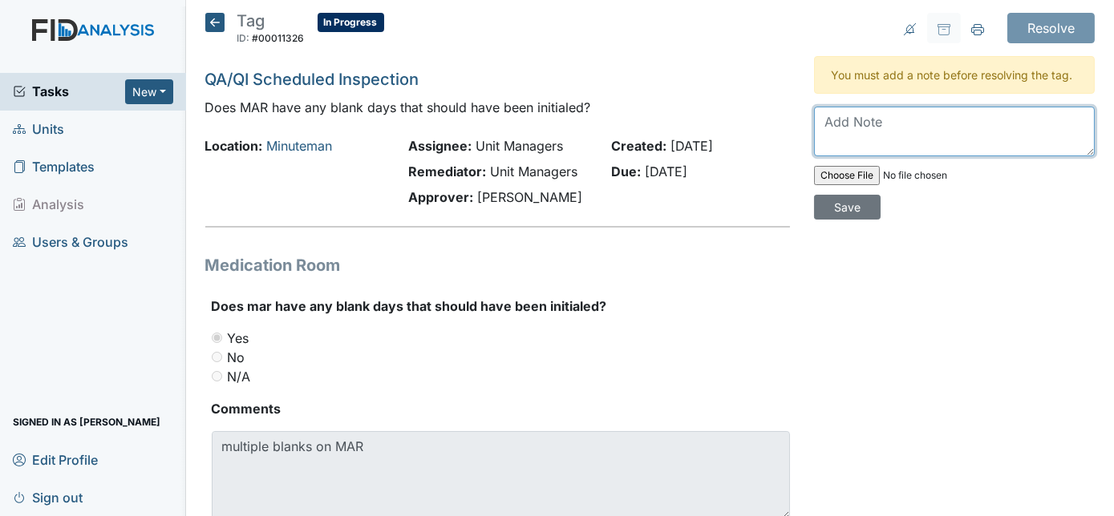
click at [840, 121] on textarea at bounding box center [954, 132] width 281 height 50
click at [1005, 140] on textarea "Left notes for staff to correct if continue displinary actions will follow" at bounding box center [954, 132] width 281 height 50
click at [990, 140] on textarea "Left notes for staff to correct if continue displinary actions will follow" at bounding box center [954, 132] width 281 height 50
click at [877, 144] on textarea "Left notes for staff to correct if continue displinary actions will follow" at bounding box center [954, 132] width 281 height 50
click at [1018, 134] on textarea "Left notes for staff to correct if continue disciplinary actions will follow" at bounding box center [954, 132] width 281 height 50
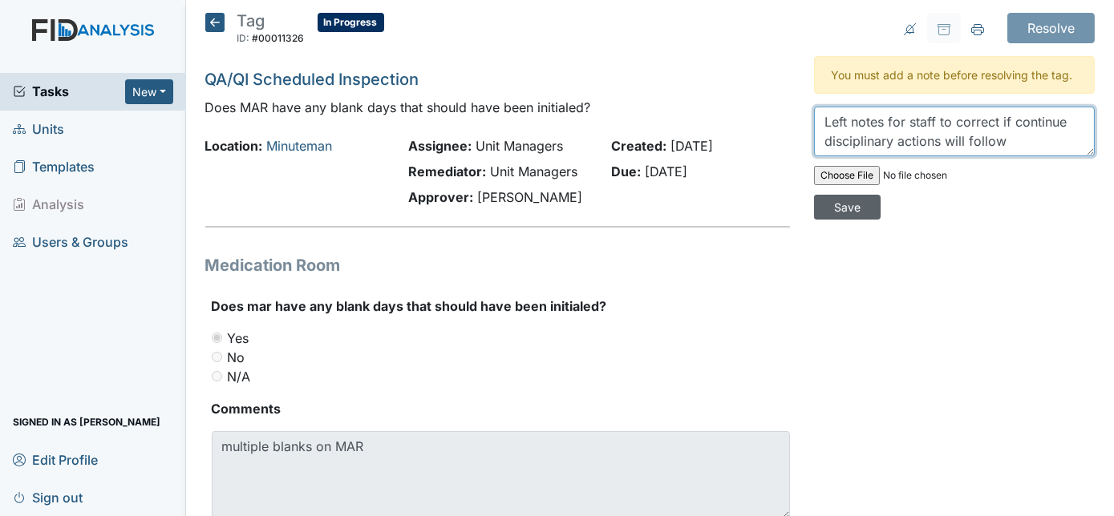
type textarea "Left notes for staff to correct if continue disciplinary actions will follow"
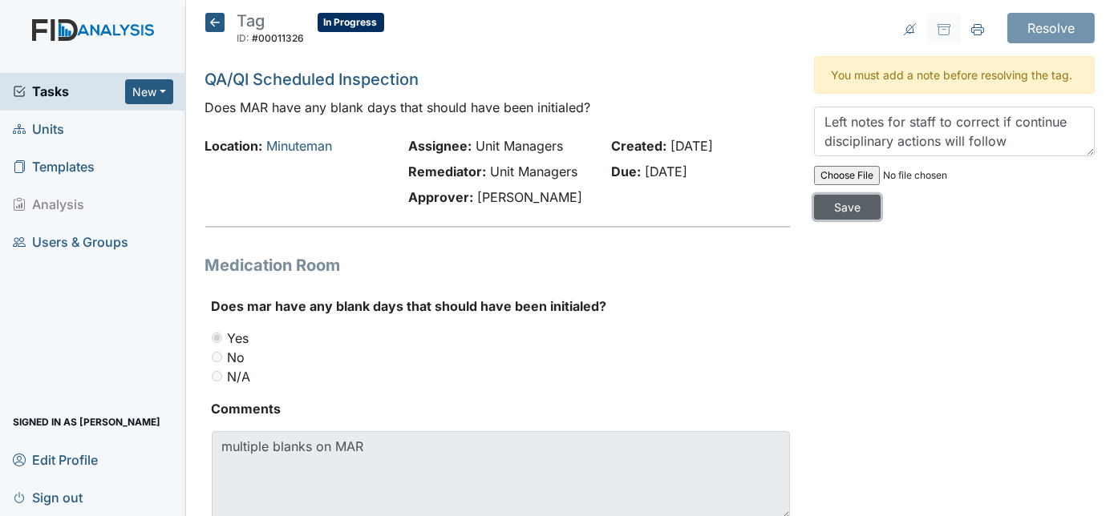
click at [881, 195] on input "Save" at bounding box center [847, 207] width 67 height 25
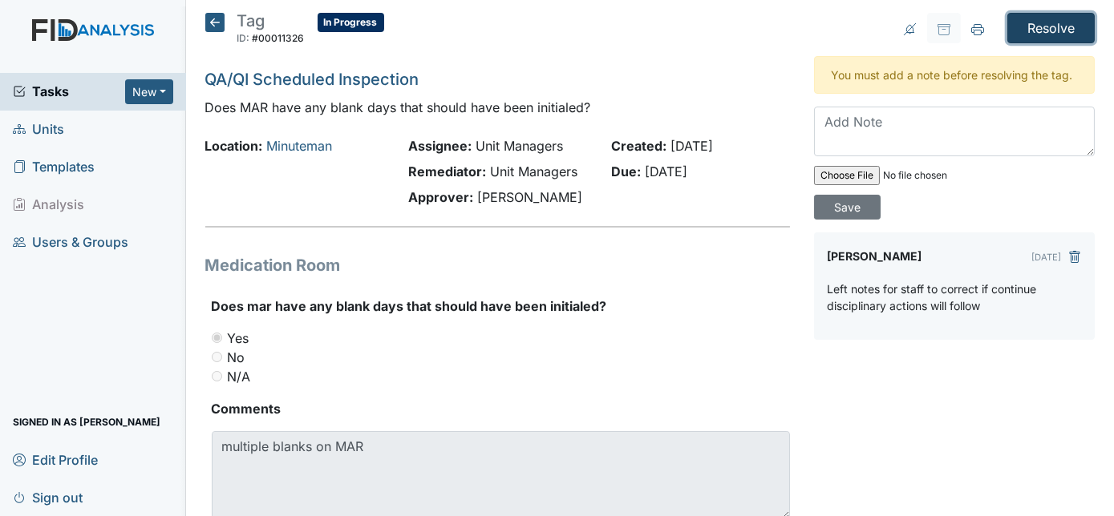
click at [1028, 30] on input "Resolve" at bounding box center [1050, 28] width 87 height 30
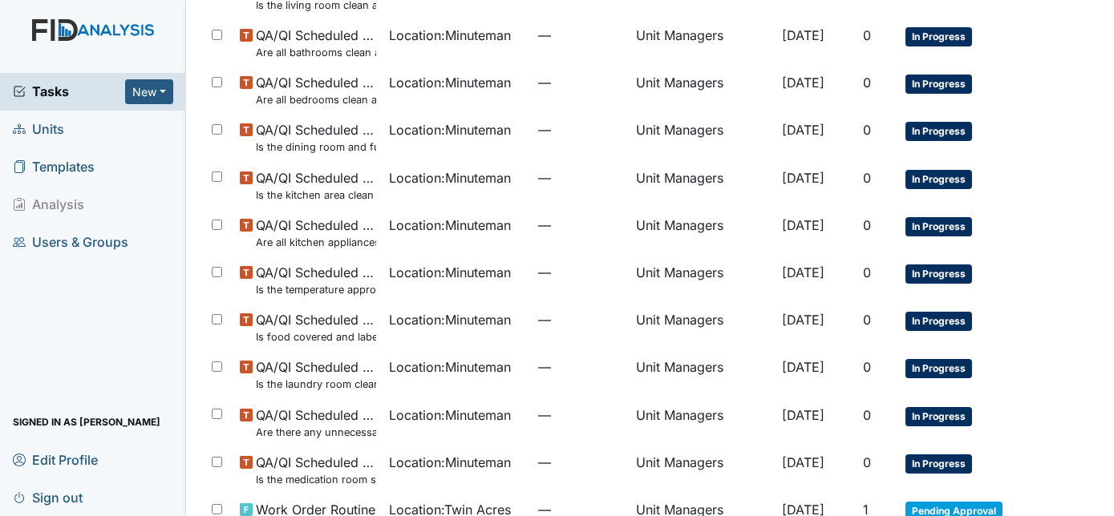
scroll to position [707, 0]
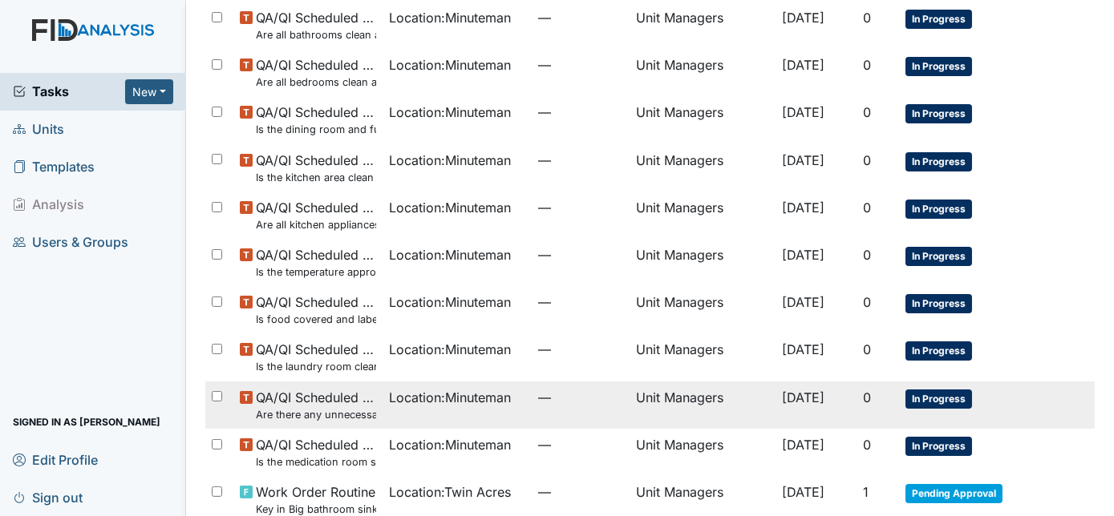
click at [427, 415] on td "Location : Minuteman" at bounding box center [457, 405] width 149 height 47
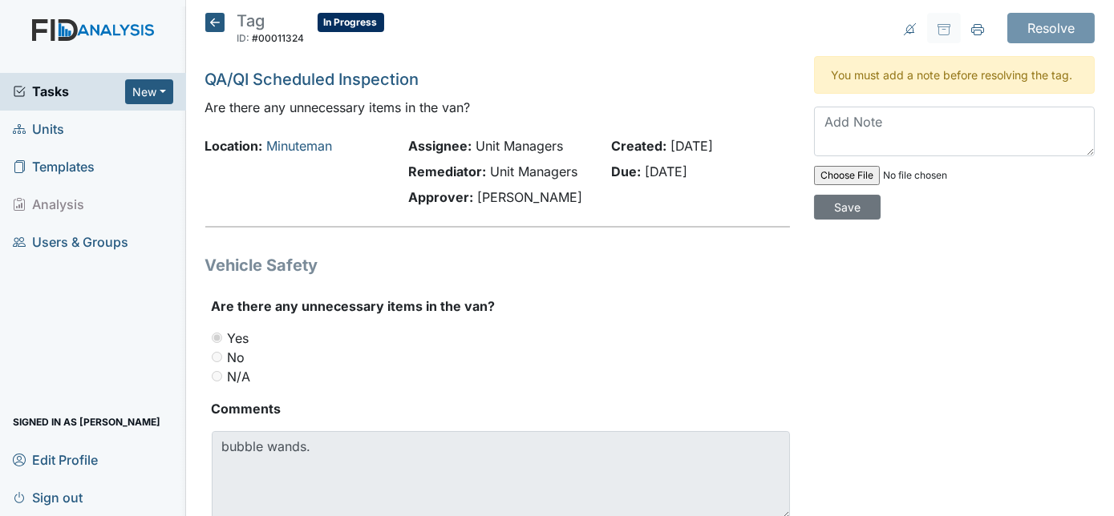
click at [217, 17] on icon at bounding box center [214, 22] width 19 height 19
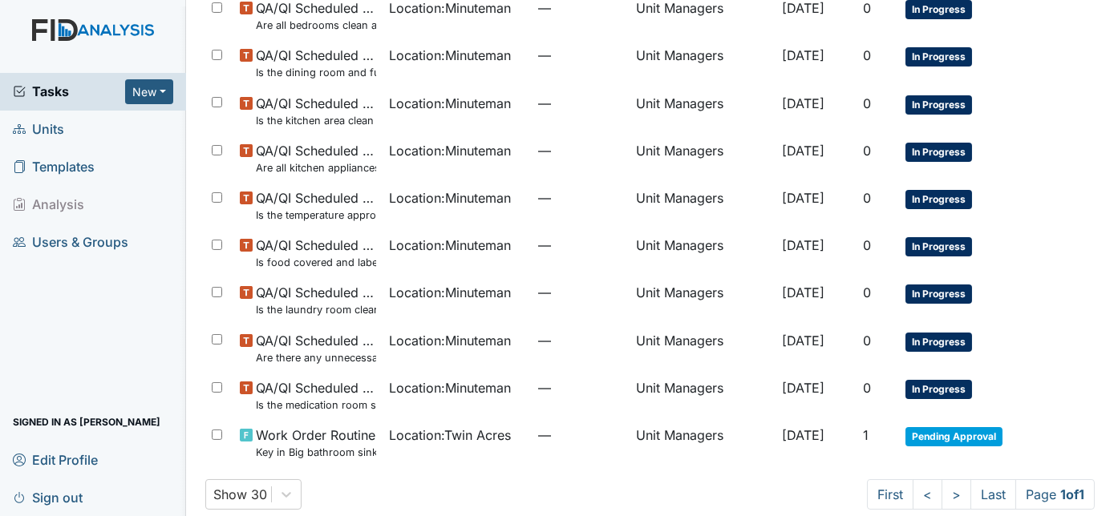
scroll to position [730, 0]
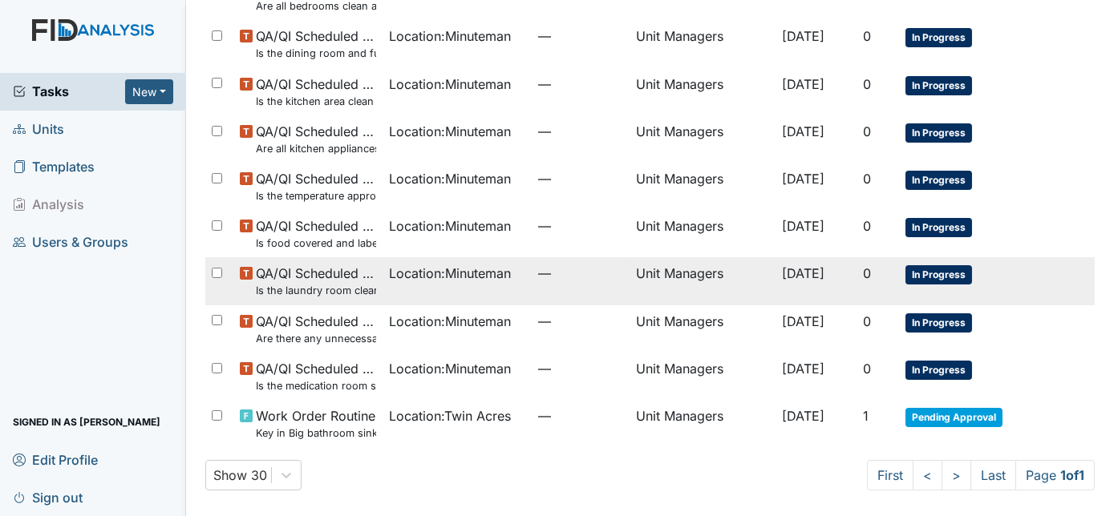
click at [816, 298] on td "[DATE]" at bounding box center [816, 280] width 80 height 47
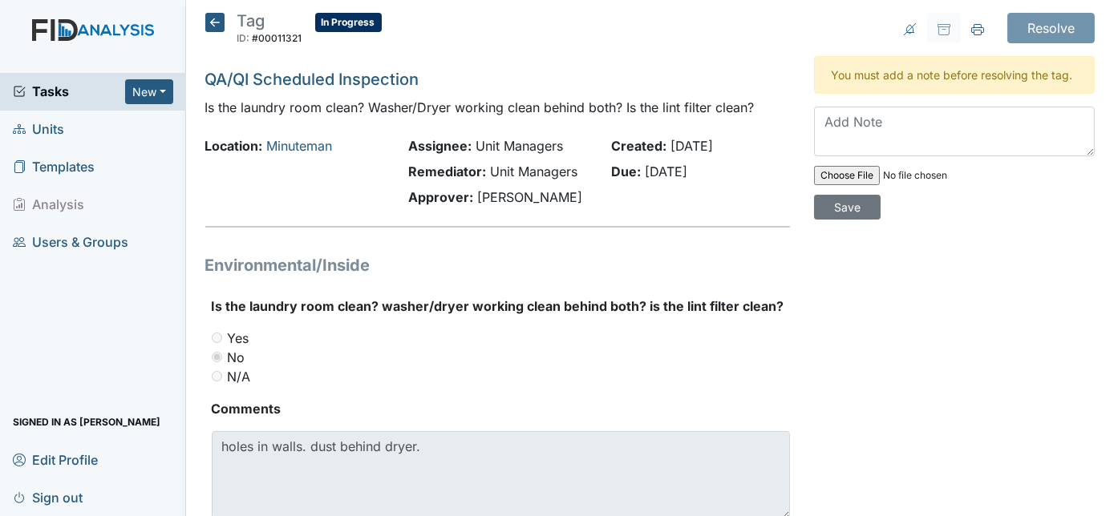
click at [221, 23] on icon at bounding box center [214, 22] width 19 height 19
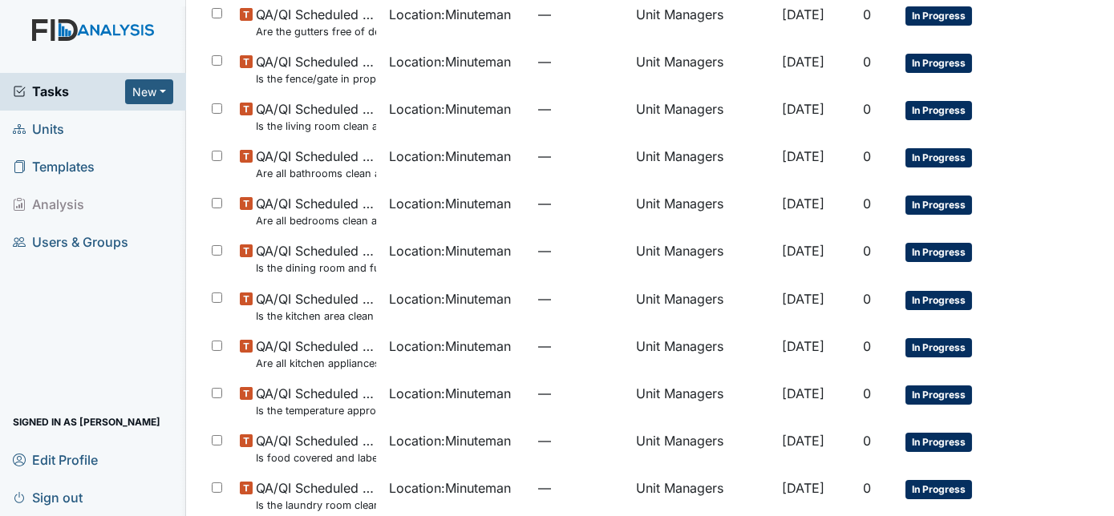
scroll to position [516, 0]
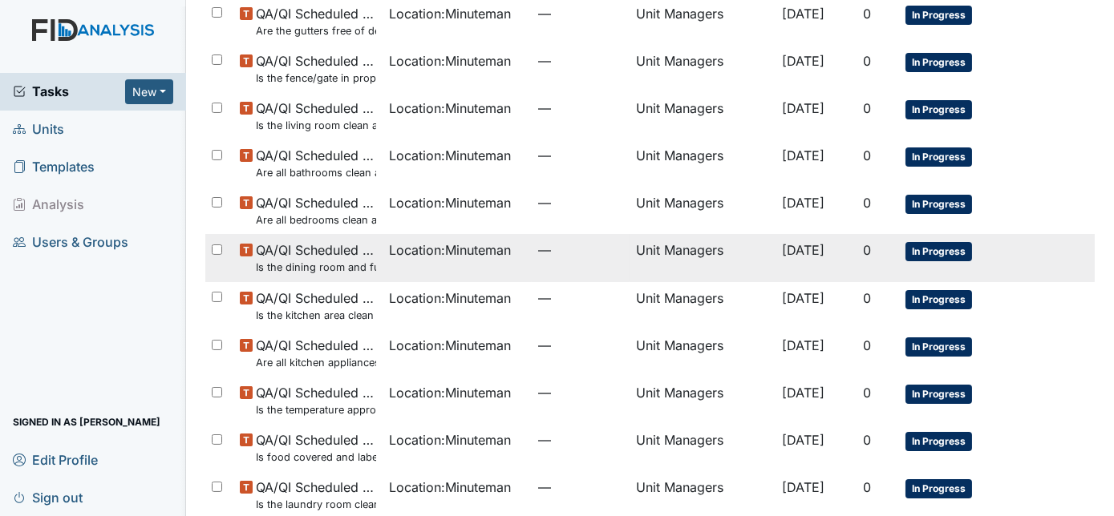
click at [860, 267] on td "0" at bounding box center [878, 257] width 43 height 47
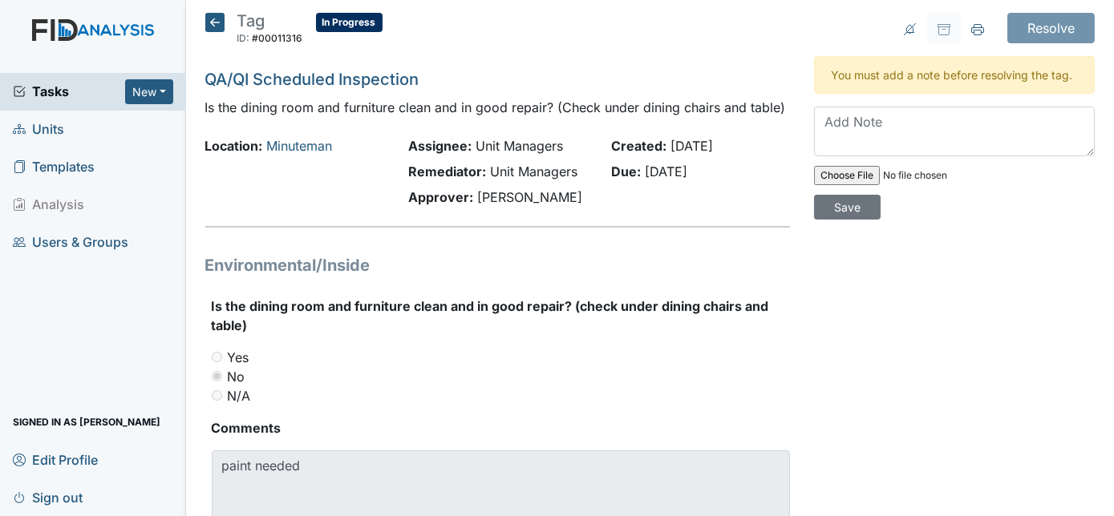
click at [219, 23] on icon at bounding box center [214, 22] width 19 height 19
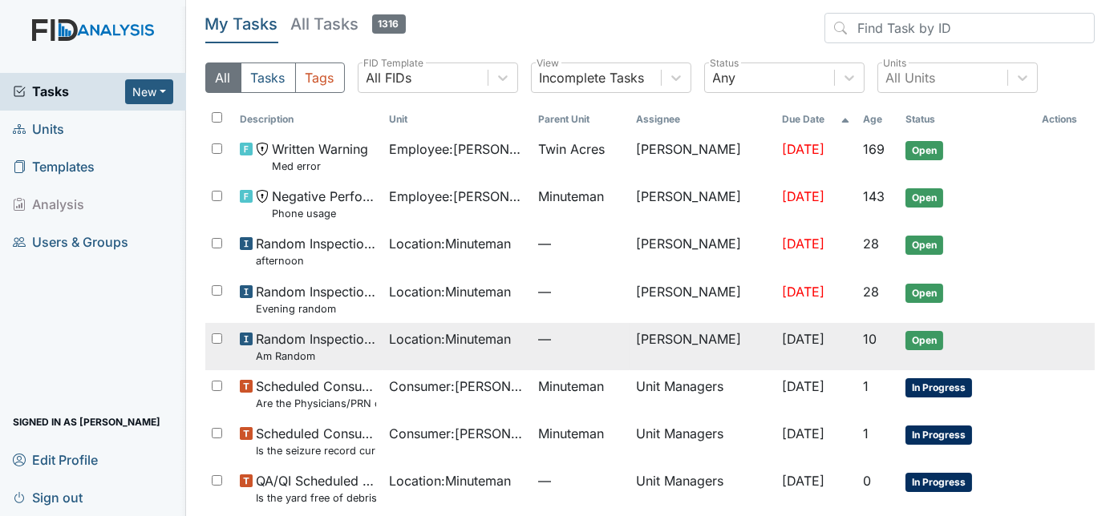
click at [464, 358] on td "Location : Minuteman" at bounding box center [457, 346] width 149 height 47
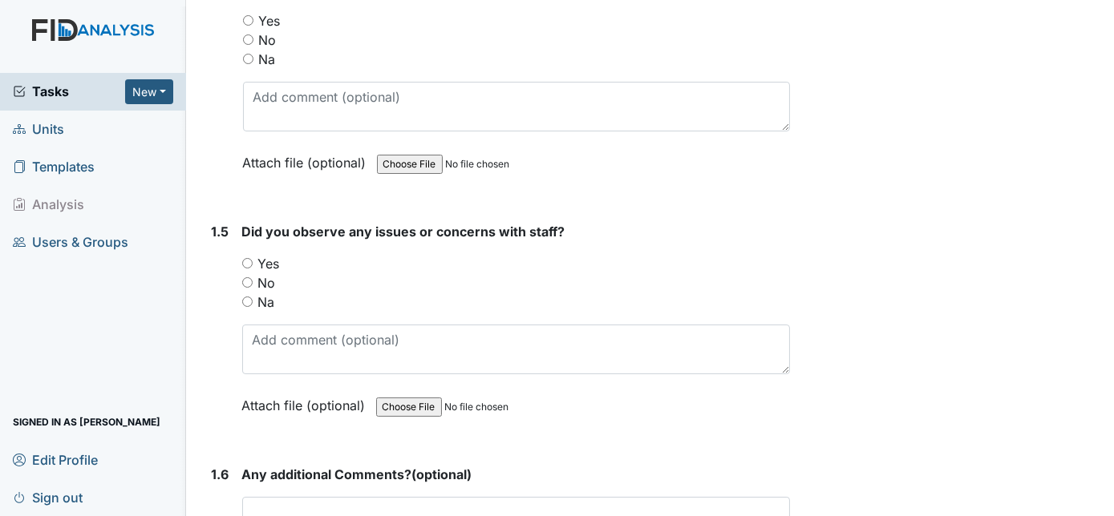
scroll to position [991, 0]
